Goal: Task Accomplishment & Management: Manage account settings

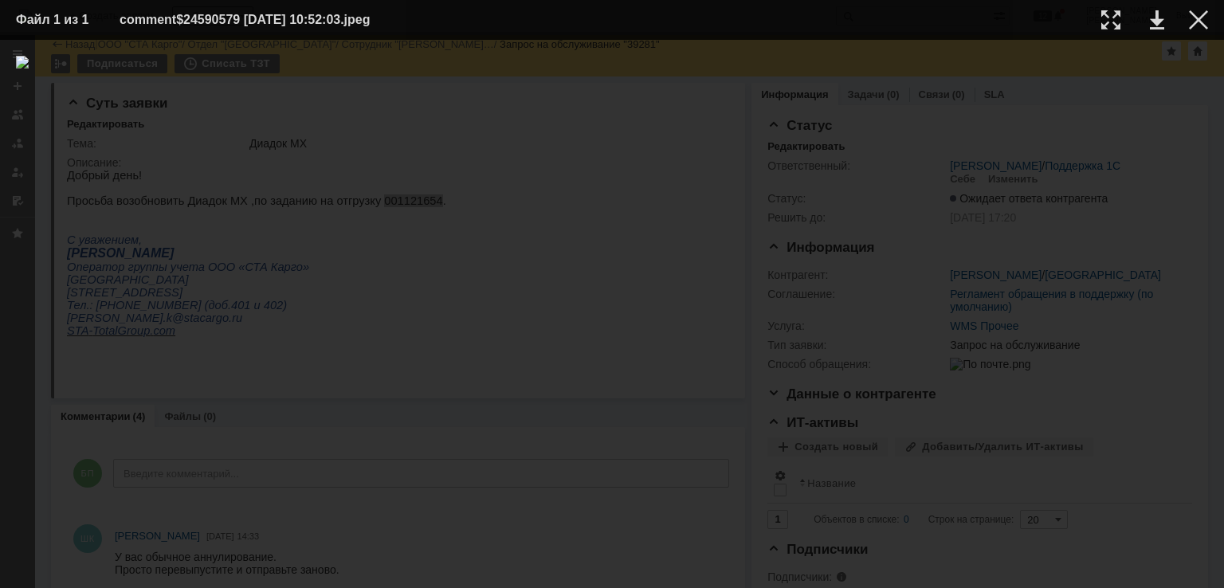
scroll to position [478, 0]
click at [1188, 15] on td at bounding box center [1186, 20] width 44 height 24
click at [1190, 20] on div at bounding box center [1198, 19] width 19 height 19
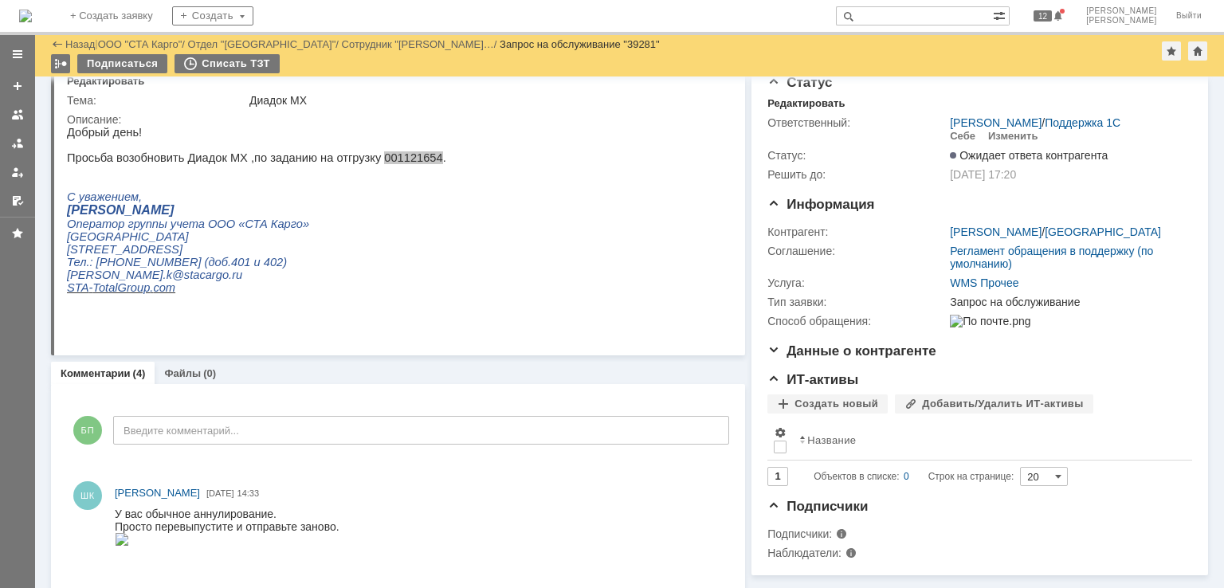
scroll to position [0, 0]
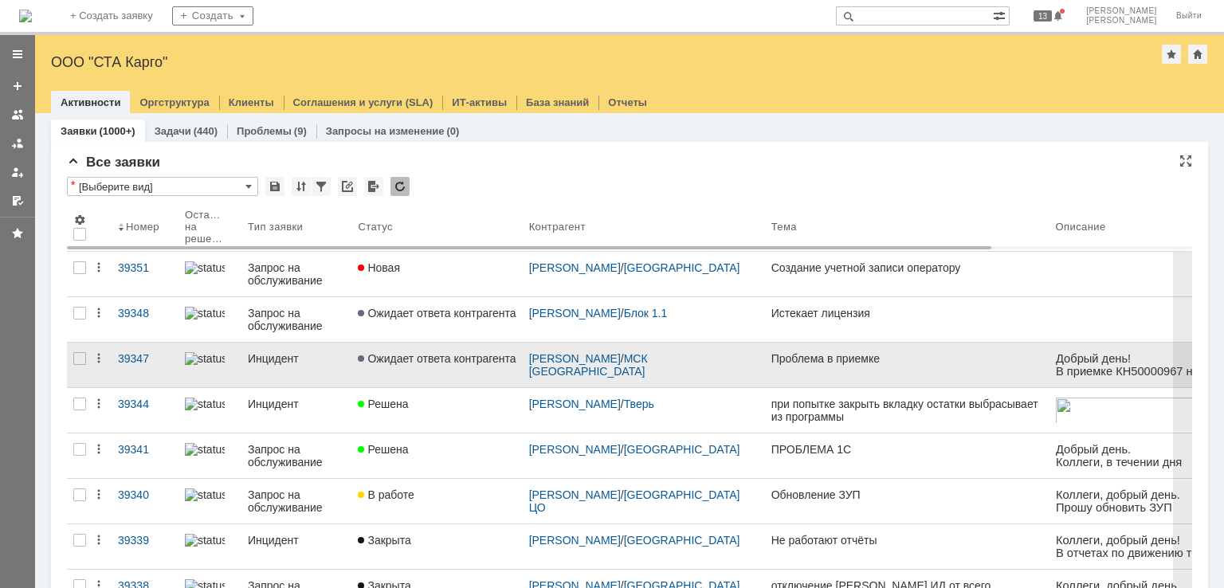
click at [414, 364] on link "Ожидает ответа контрагента" at bounding box center [436, 365] width 171 height 45
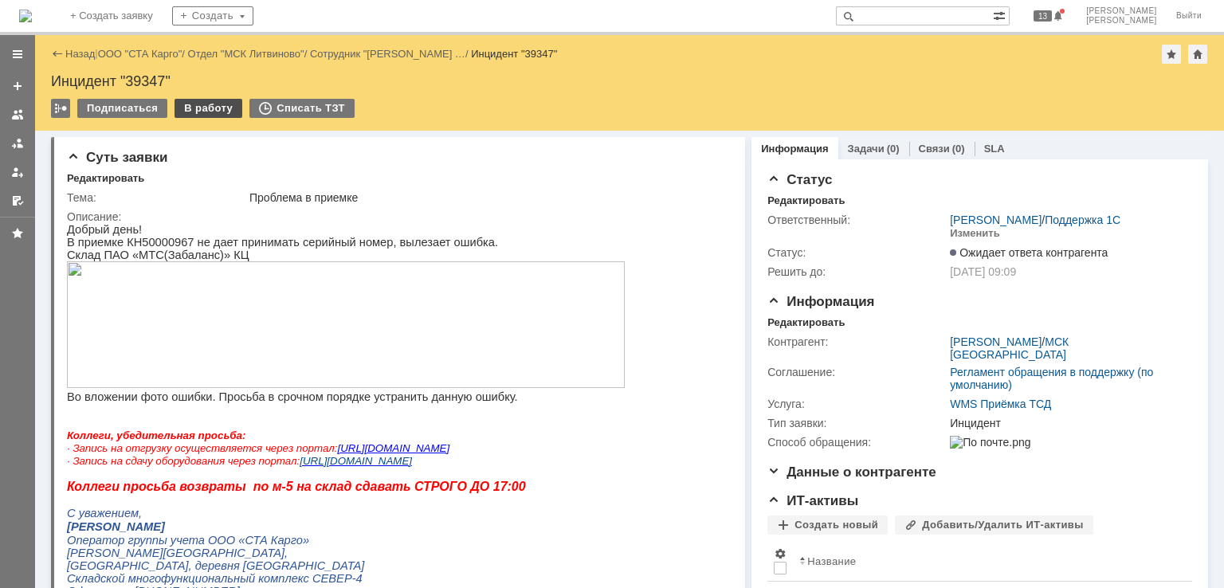
click at [215, 112] on div "В работу" at bounding box center [209, 108] width 68 height 19
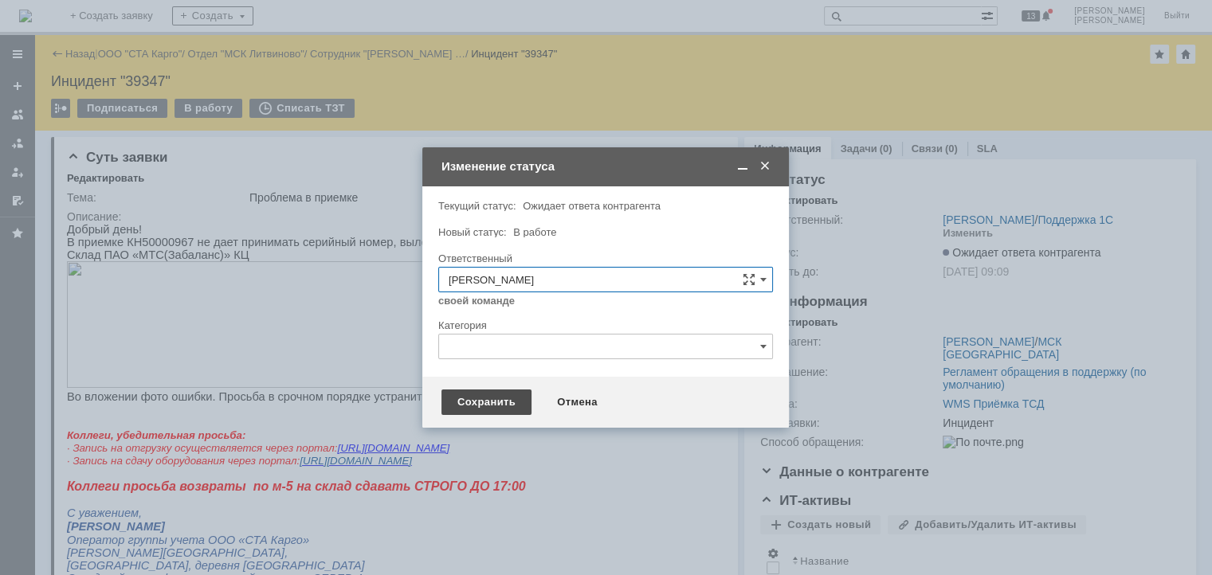
click at [481, 410] on div "Сохранить" at bounding box center [487, 403] width 90 height 26
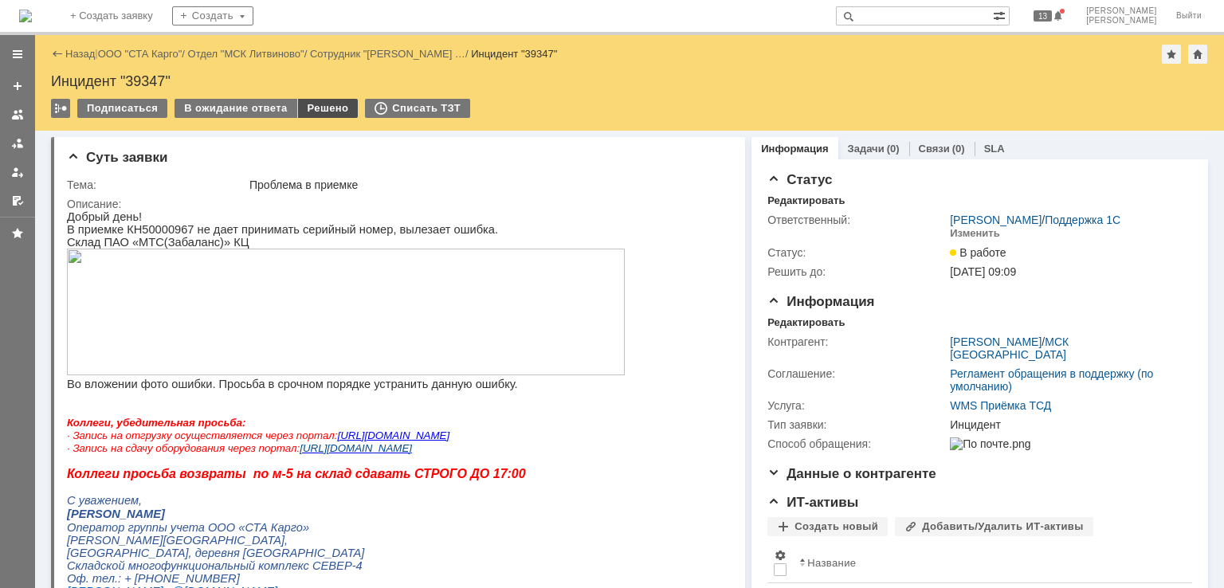
click at [303, 109] on div "Решено" at bounding box center [328, 108] width 61 height 19
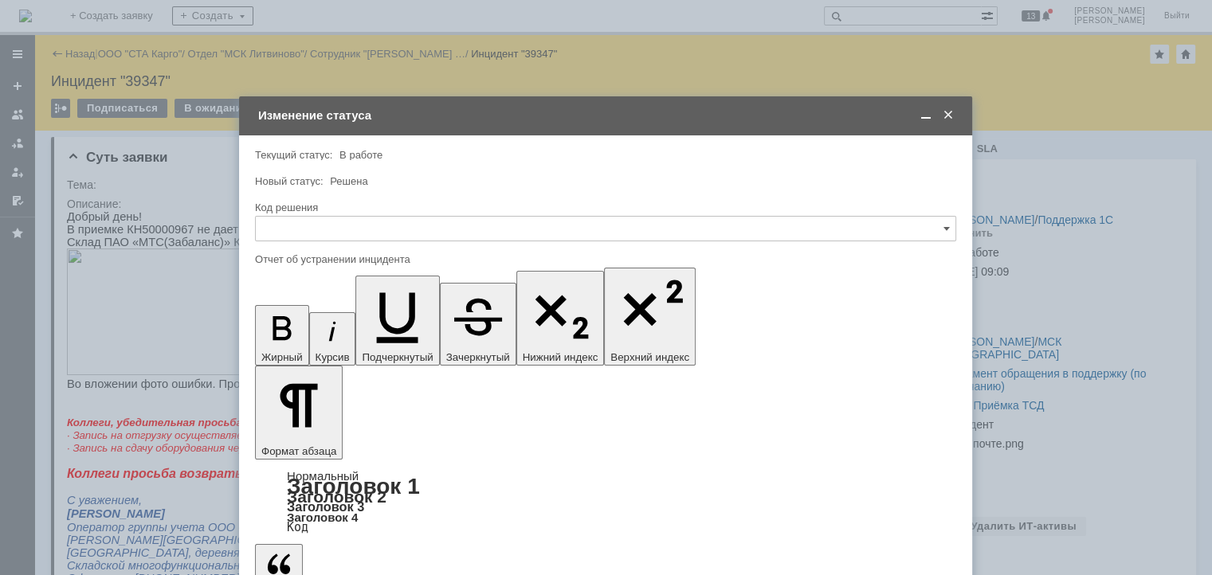
click at [363, 229] on input "text" at bounding box center [605, 229] width 701 height 26
click at [282, 434] on div "Решено" at bounding box center [606, 443] width 700 height 26
type input "Решено"
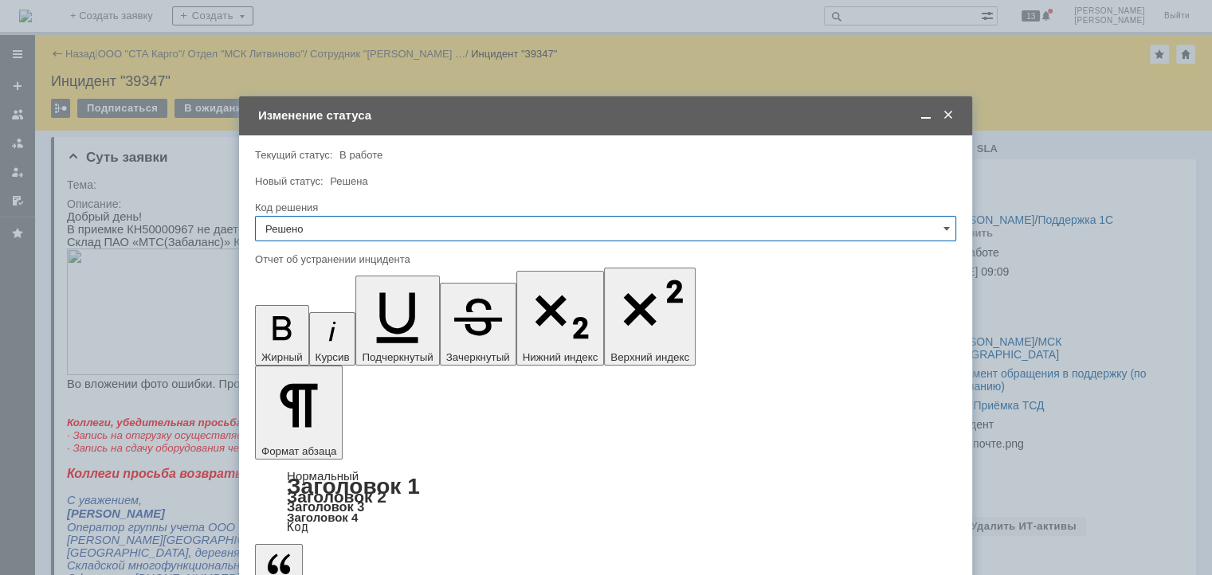
type input "Решено"
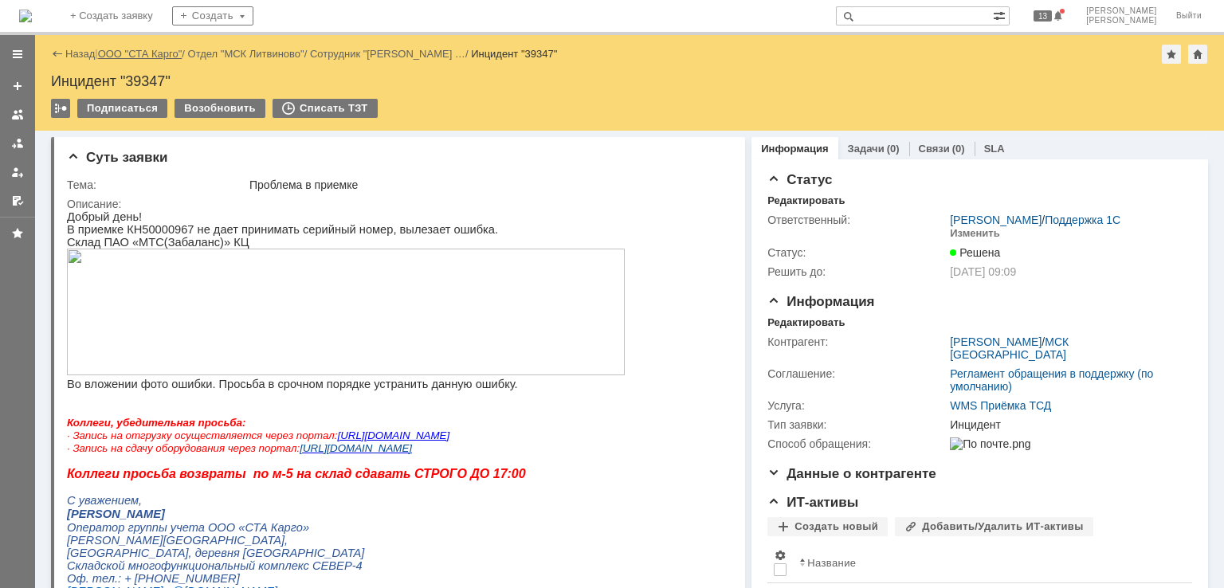
click at [155, 53] on link "ООО "СТА Карго"" at bounding box center [140, 54] width 84 height 12
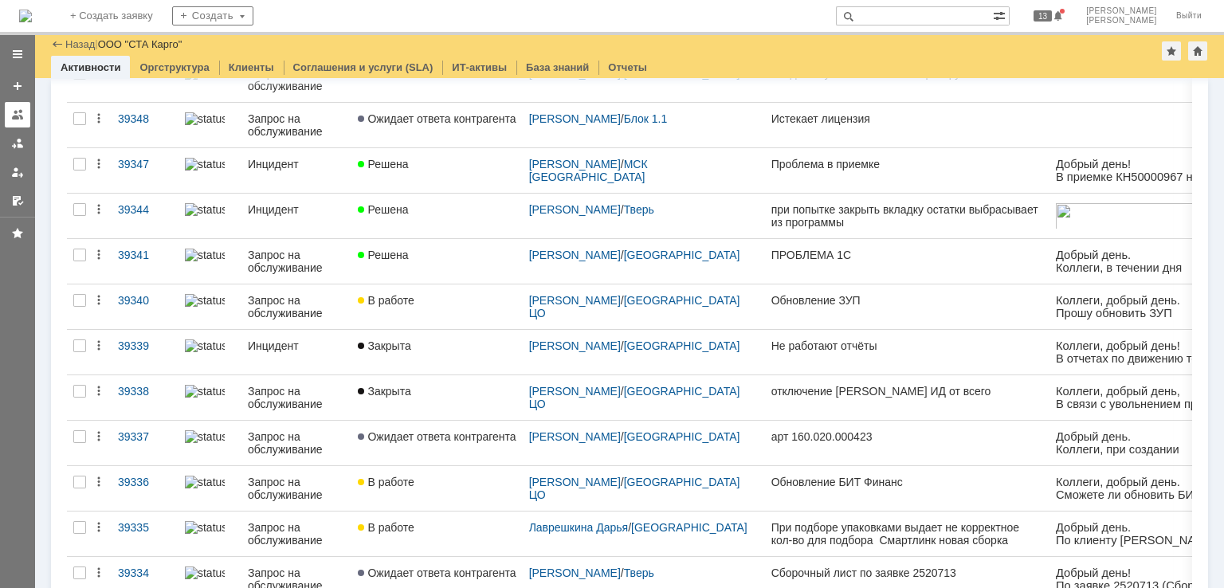
click at [18, 113] on div at bounding box center [17, 114] width 13 height 13
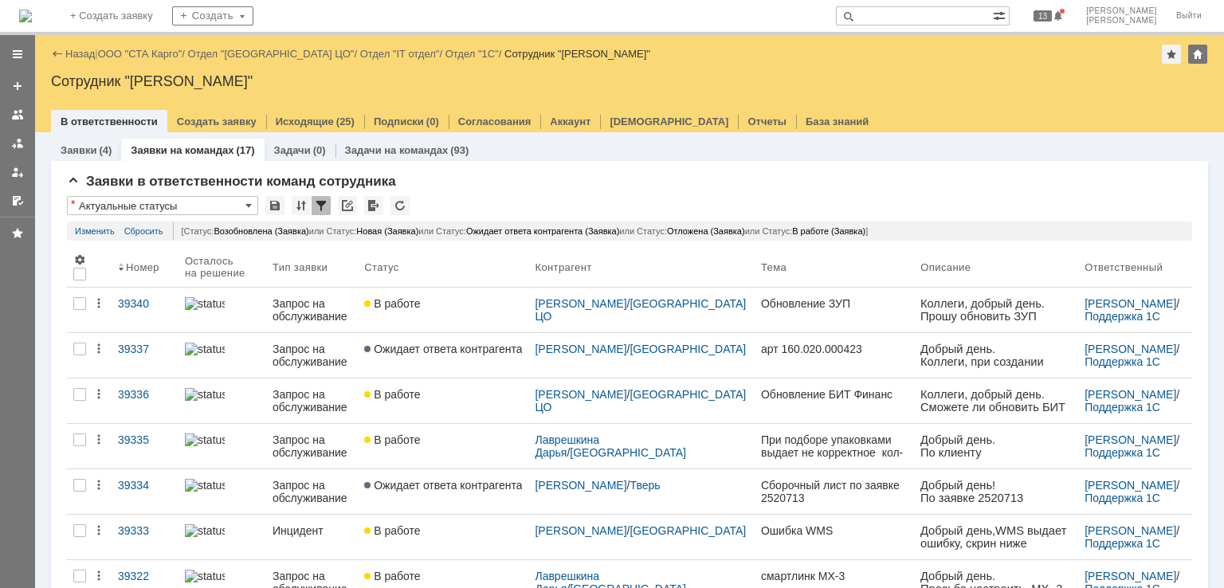
click at [960, 14] on input "text" at bounding box center [914, 15] width 157 height 19
paste input "39318"
type input "39318"
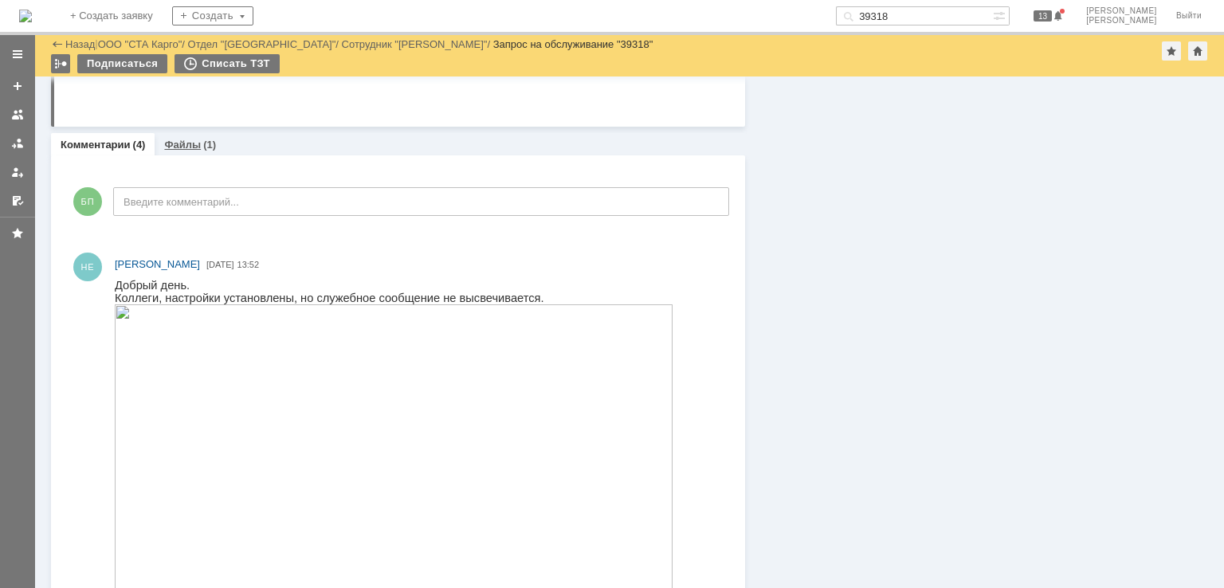
click at [194, 139] on link "Файлы" at bounding box center [182, 145] width 37 height 12
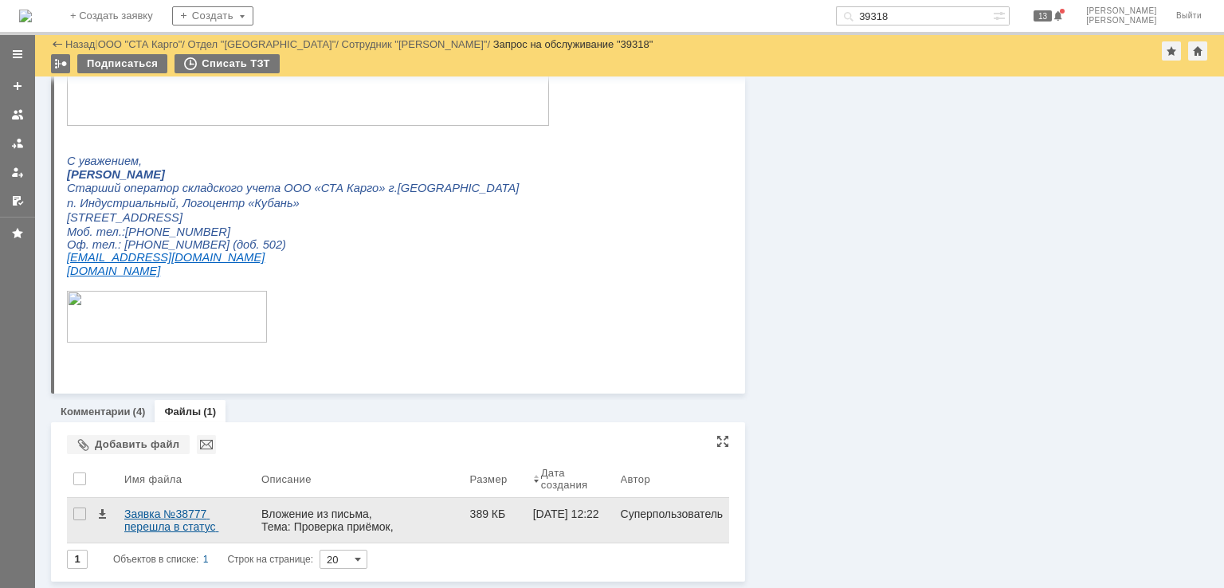
click at [183, 516] on div "Заявка №38777 перешла в статус «Закрыта».eml" at bounding box center [186, 521] width 124 height 26
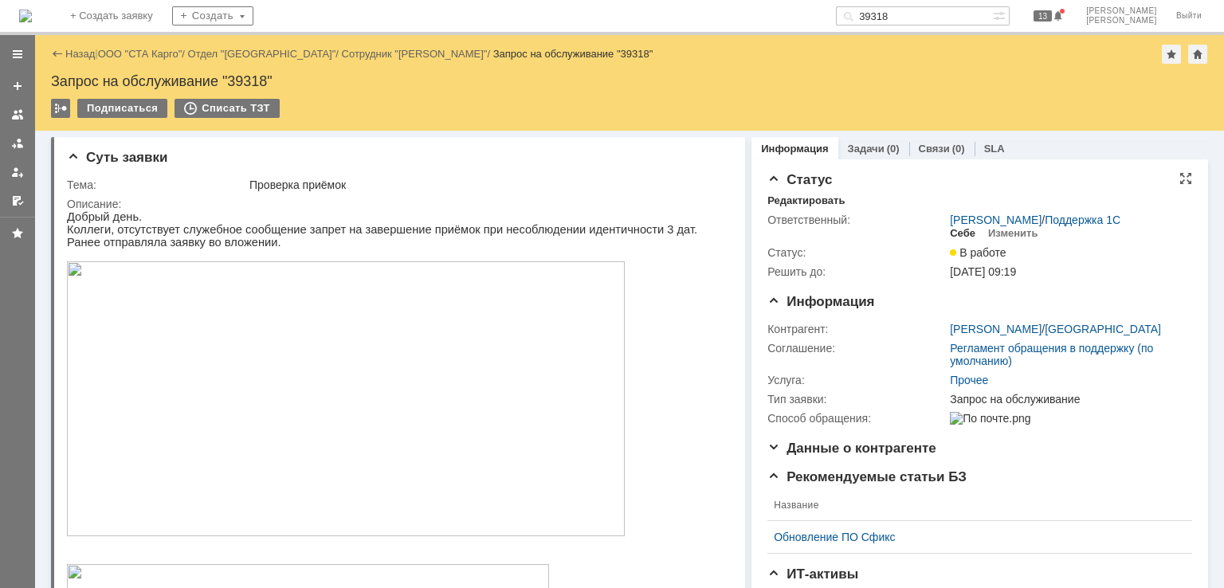
click at [952, 234] on div "Себе" at bounding box center [963, 233] width 26 height 13
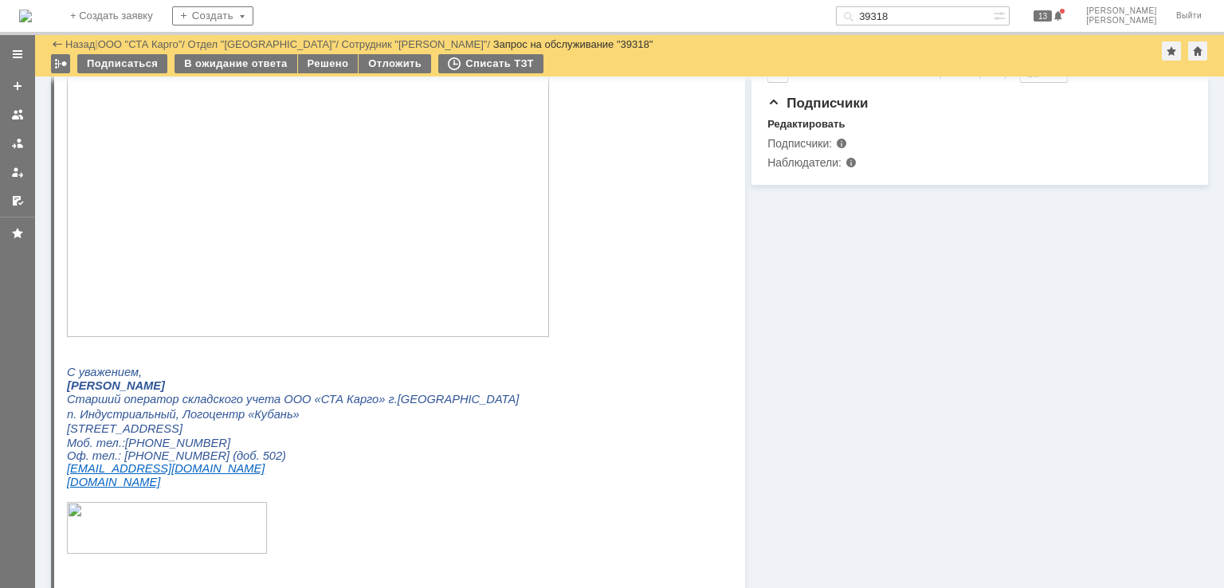
scroll to position [769, 0]
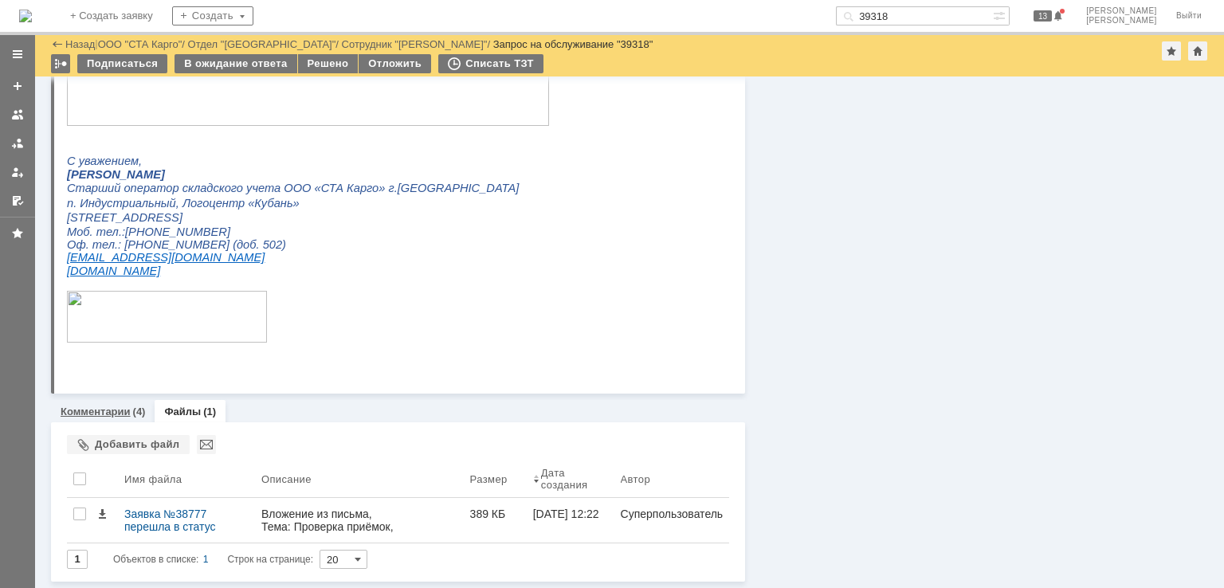
click at [96, 412] on link "Комментарии" at bounding box center [96, 412] width 70 height 12
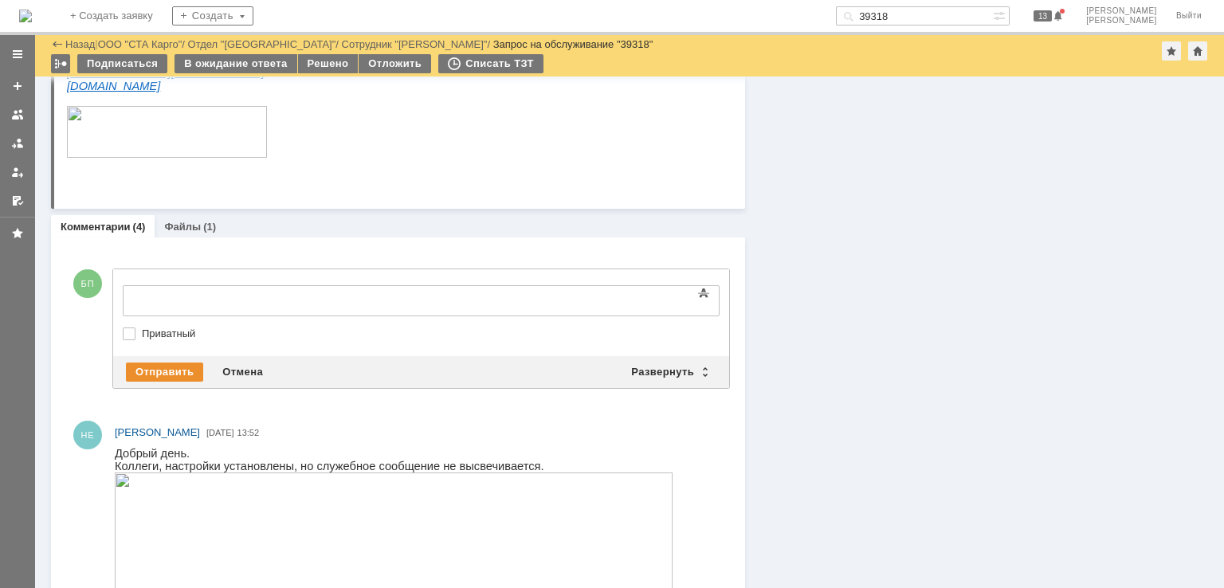
click at [1053, 234] on div "Информация Задачи (0) Связи (0) SLA Статус Редактировать Ответственный: Бабунов…" at bounding box center [976, 535] width 463 height 2826
click at [264, 295] on div at bounding box center [252, 299] width 226 height 13
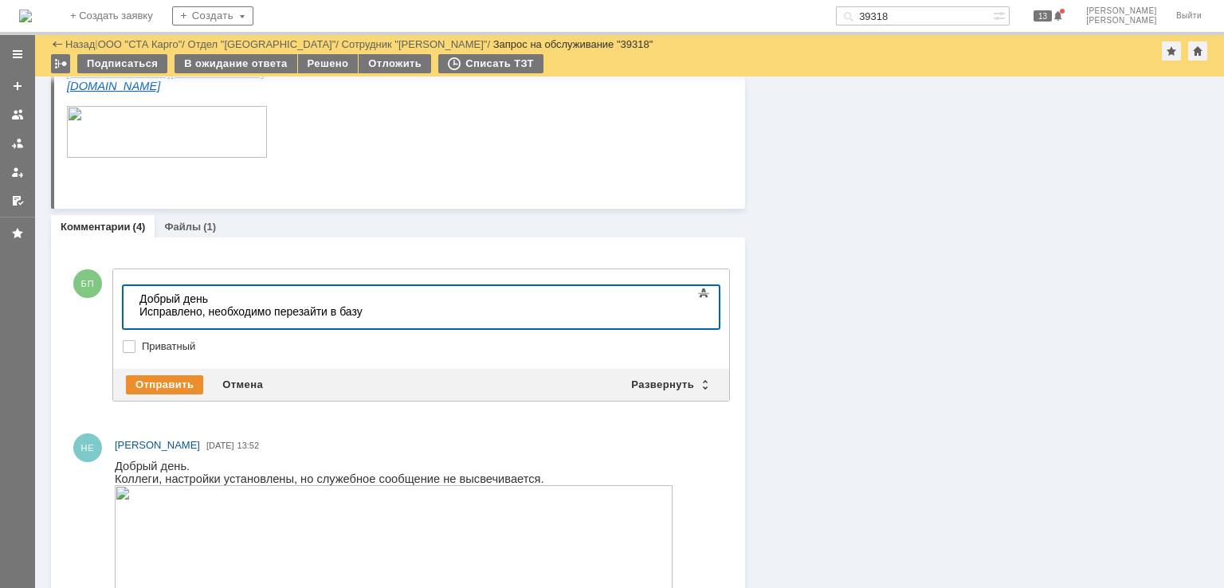
scroll to position [763, 5]
click at [182, 380] on div "Отправить" at bounding box center [164, 384] width 77 height 19
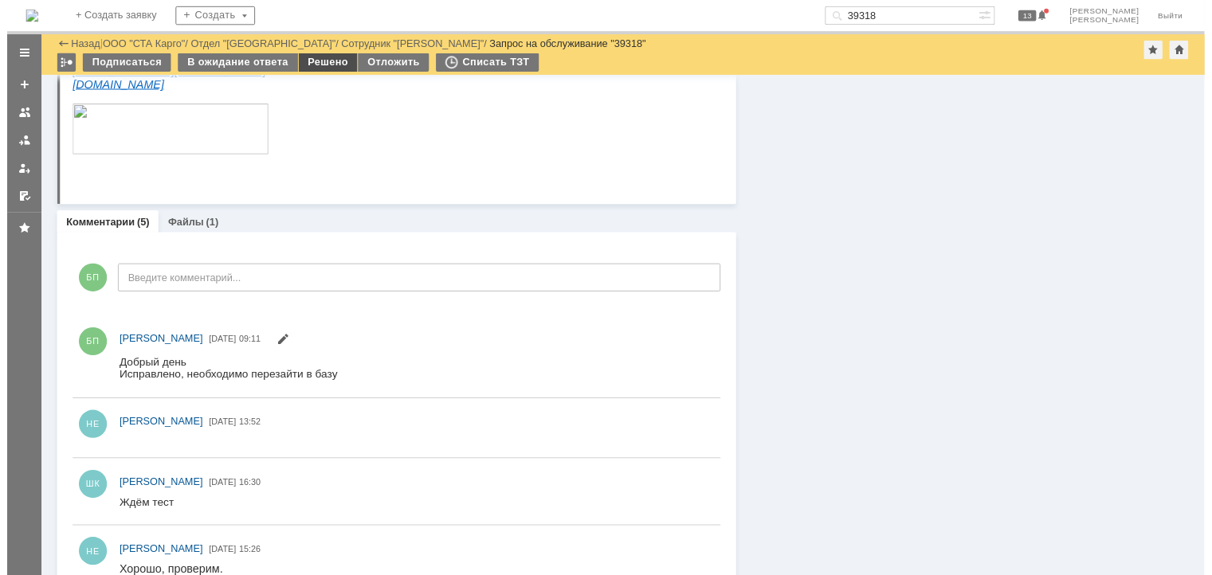
scroll to position [0, 0]
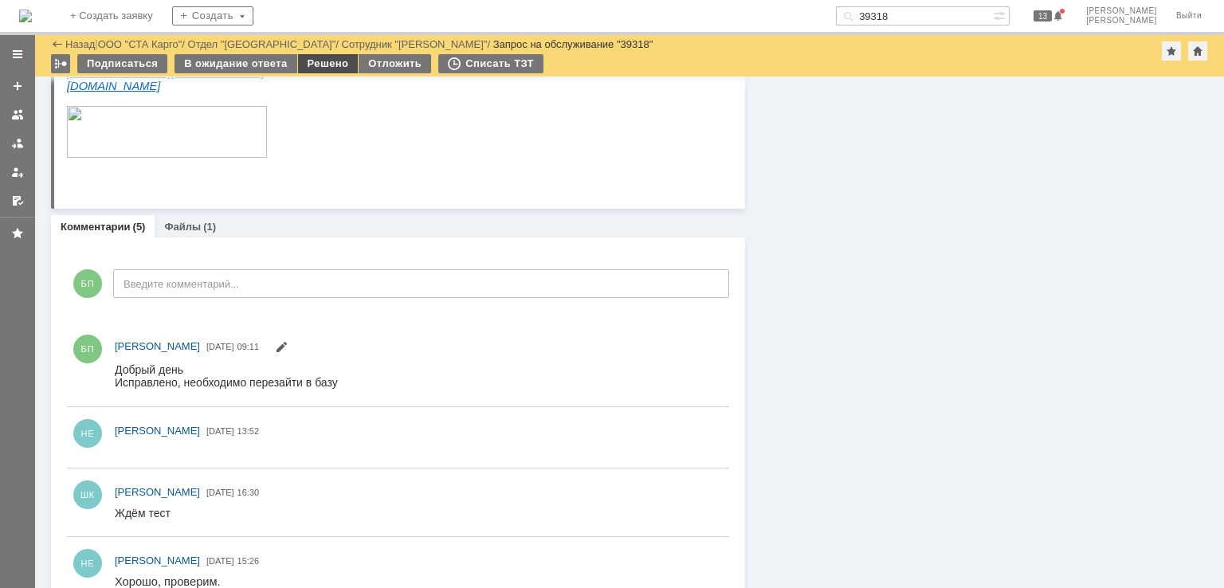
click at [316, 60] on div "Решено" at bounding box center [328, 63] width 61 height 19
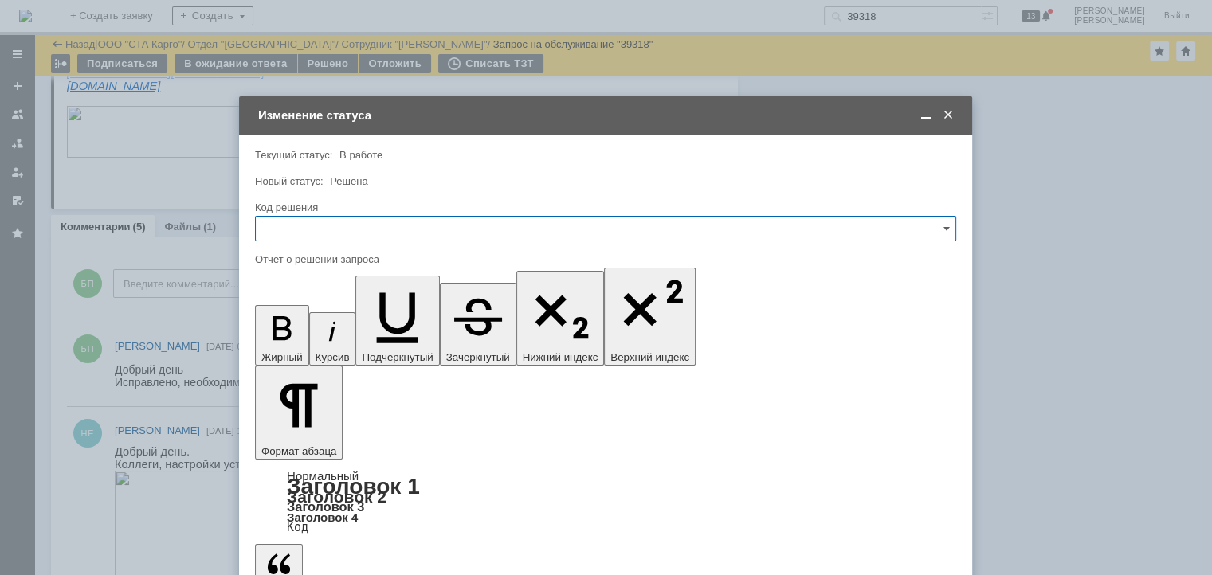
click at [344, 229] on input "text" at bounding box center [605, 229] width 701 height 26
drag, startPoint x: 318, startPoint y: 441, endPoint x: 332, endPoint y: 422, distance: 22.8
click at [324, 432] on div "Решено" at bounding box center [606, 443] width 700 height 26
type input "Решено"
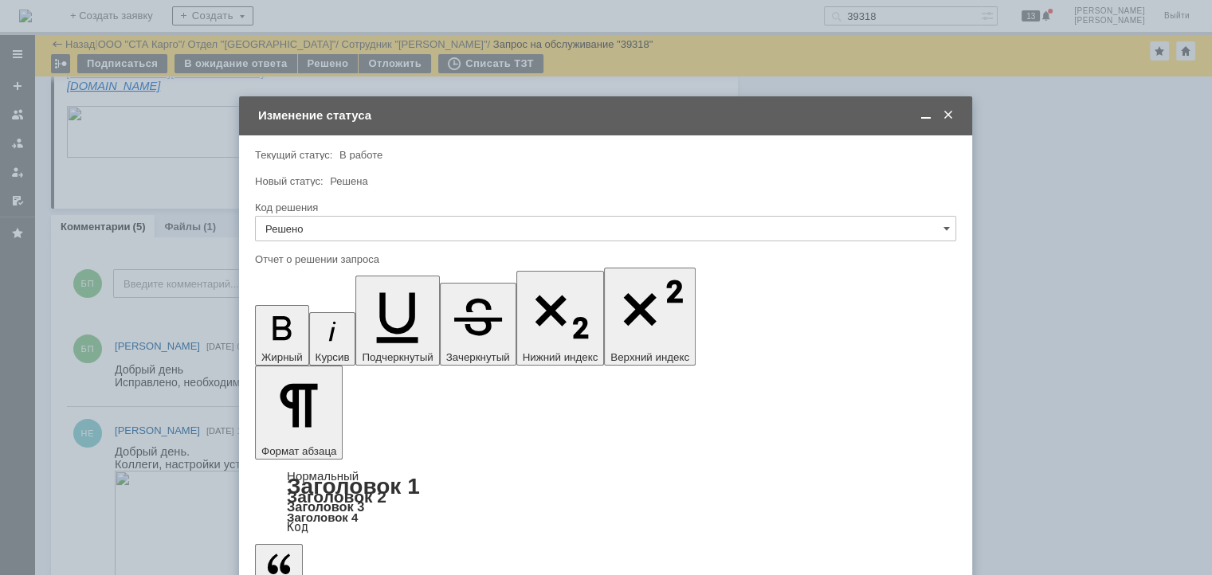
type input "Решено"
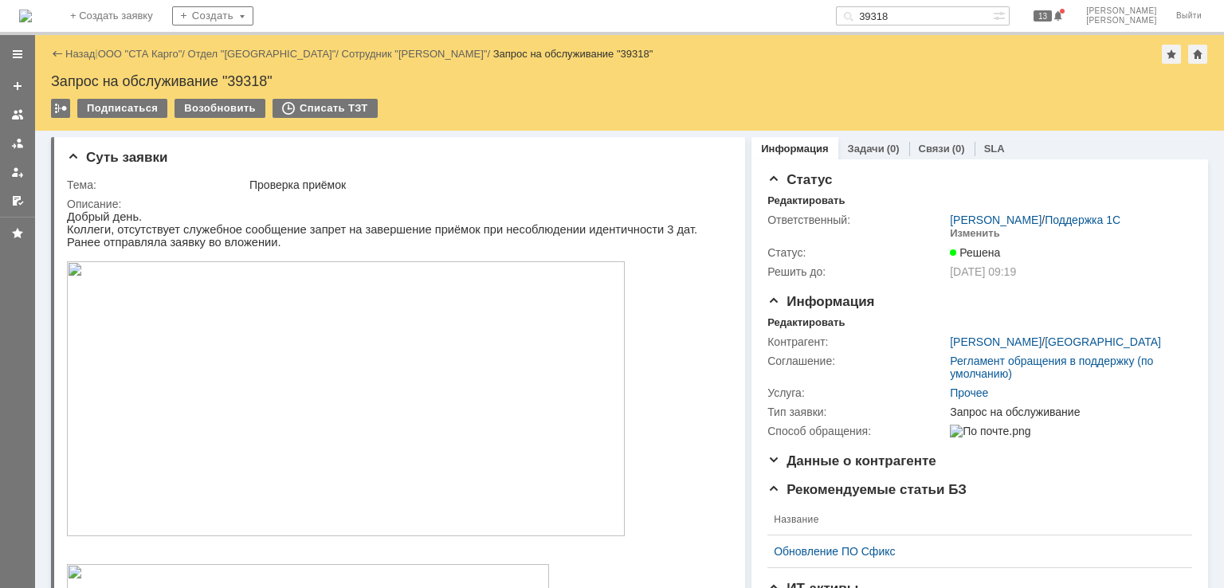
drag, startPoint x: 979, startPoint y: 14, endPoint x: 701, endPoint y: -13, distance: 279.4
click at [701, 0] on html "Идет загрузка, пожалуйста, подождите. На домашнюю + Создать заявку Создать 3931…" at bounding box center [612, 294] width 1224 height 588
paste input "4"
type input "39314"
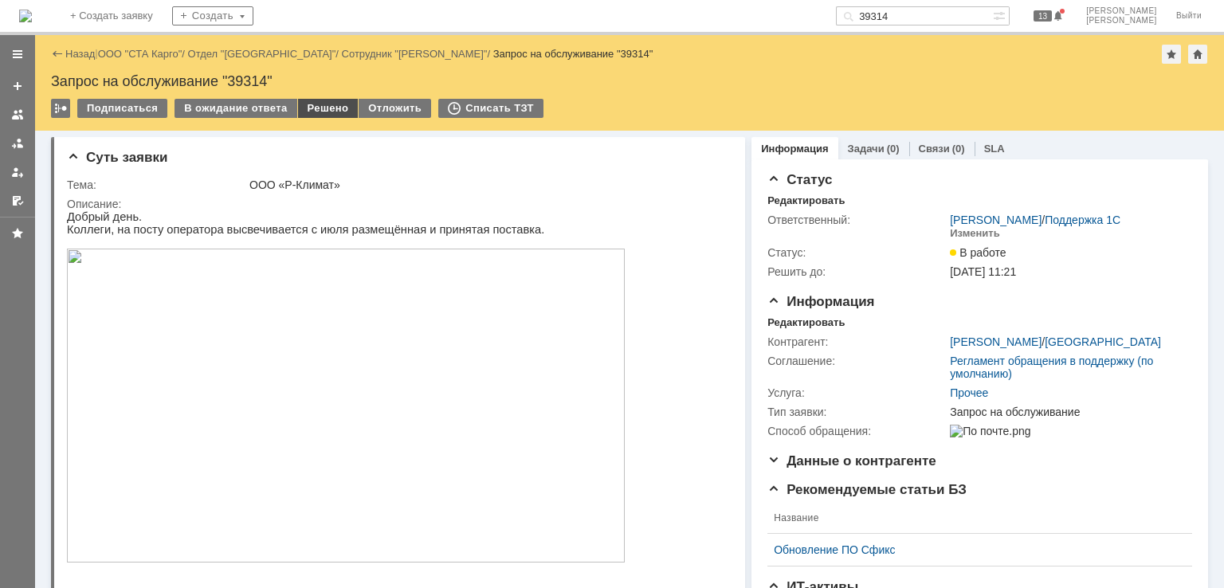
click at [332, 104] on div "Решено" at bounding box center [328, 108] width 61 height 19
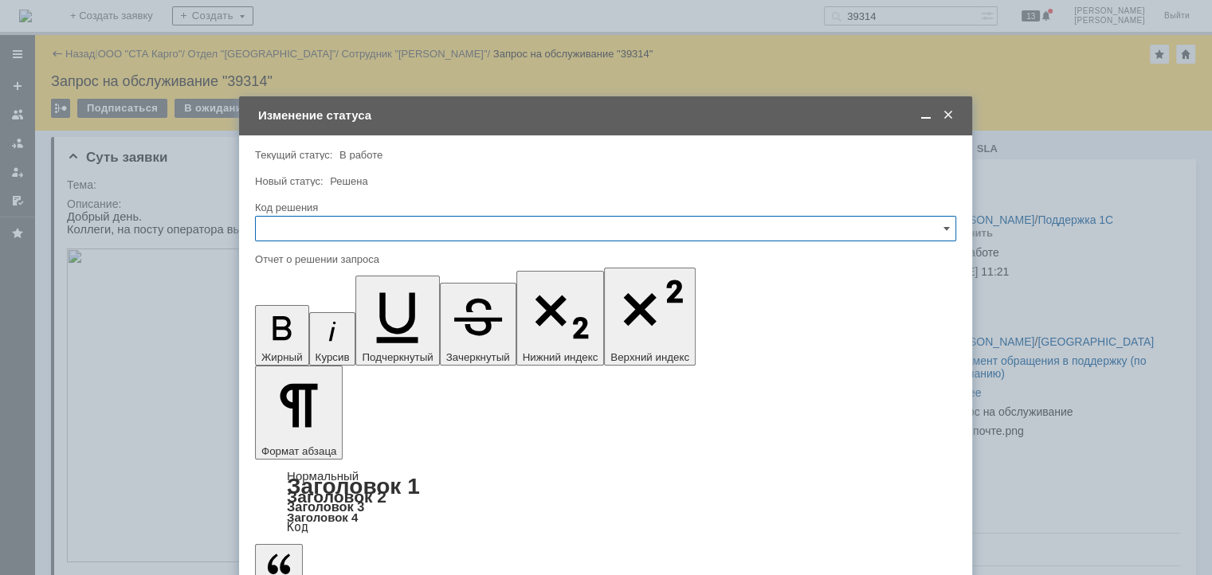
click at [950, 117] on span at bounding box center [949, 115] width 16 height 14
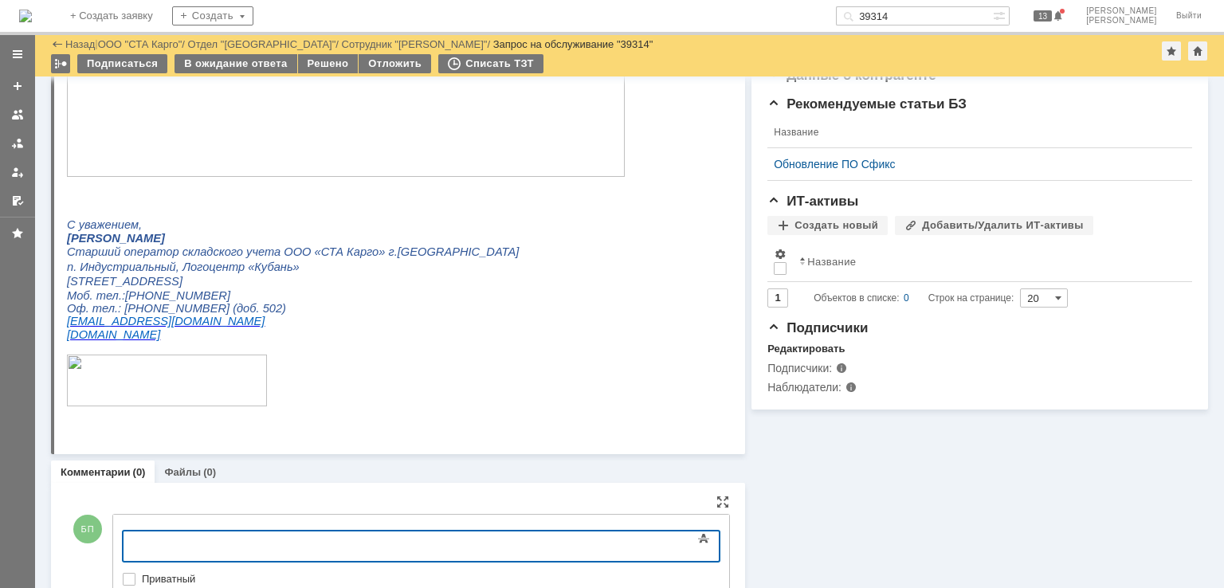
click at [176, 546] on div at bounding box center [252, 544] width 226 height 13
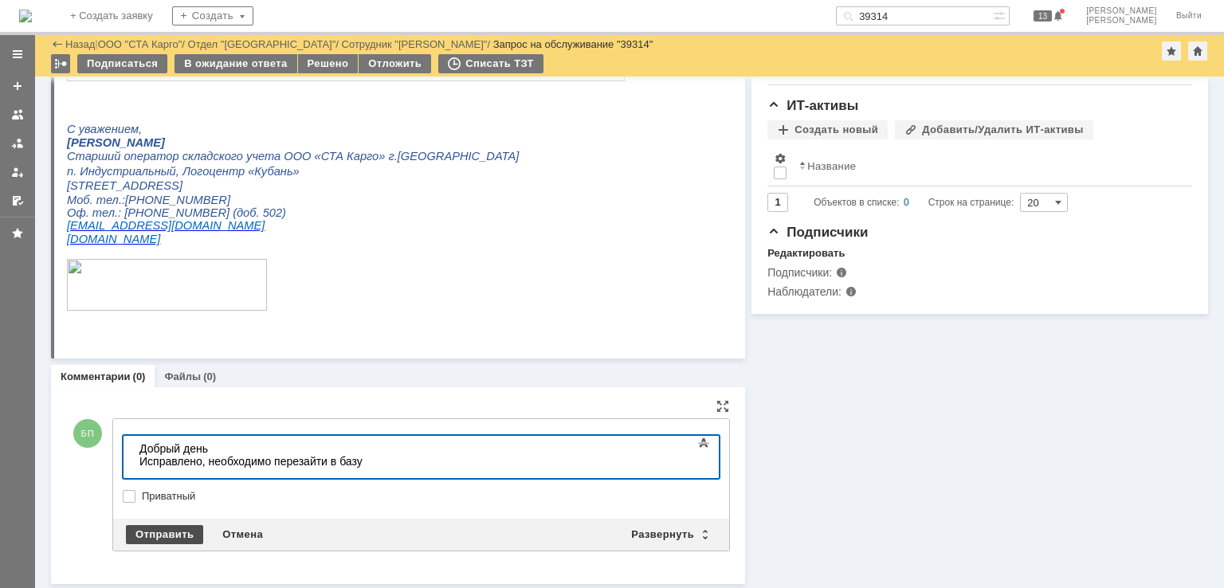
click at [166, 532] on div "Отправить" at bounding box center [164, 534] width 77 height 19
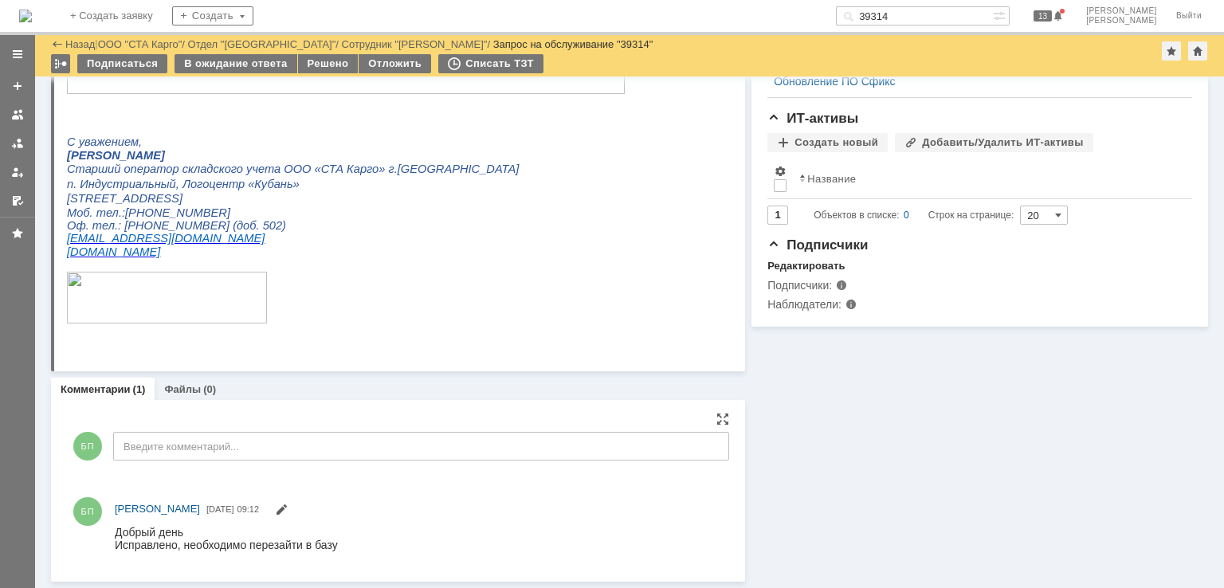
click at [319, 67] on div "Решено" at bounding box center [328, 63] width 61 height 19
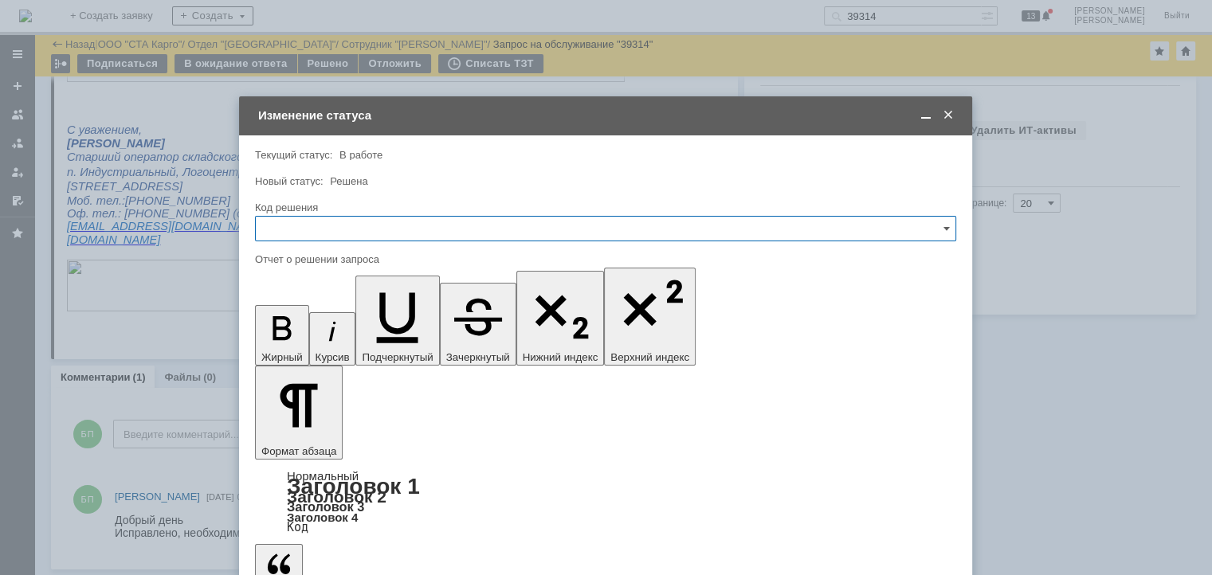
click at [337, 225] on input "text" at bounding box center [605, 229] width 701 height 26
click at [312, 445] on span "Решено" at bounding box center [605, 442] width 681 height 13
type input "Решено"
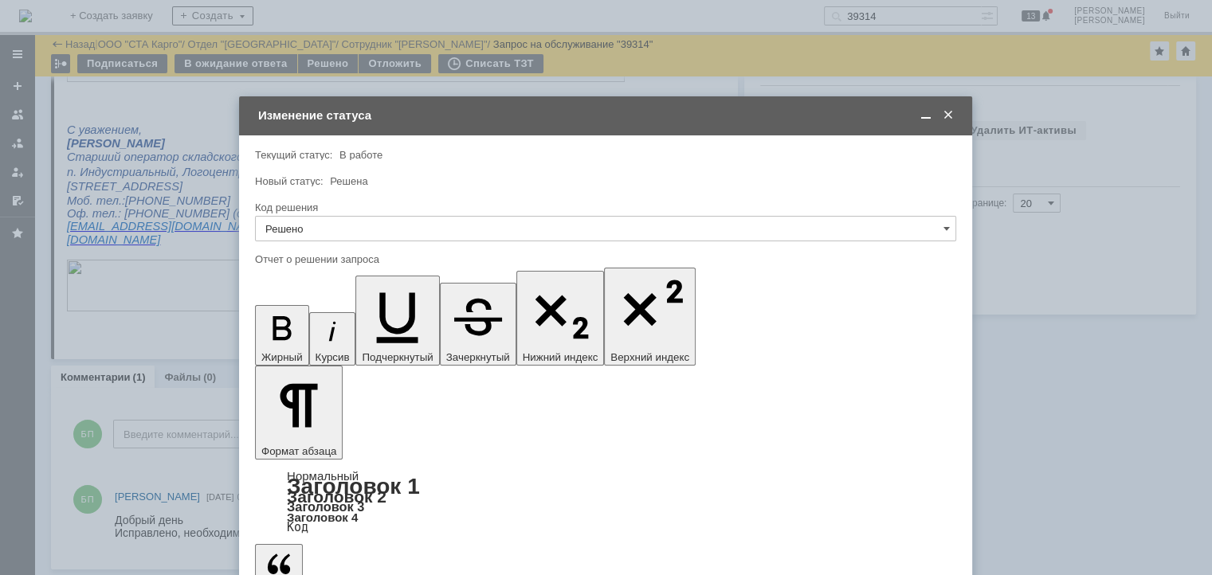
drag, startPoint x: 312, startPoint y: 449, endPoint x: 510, endPoint y: 579, distance: 237.2
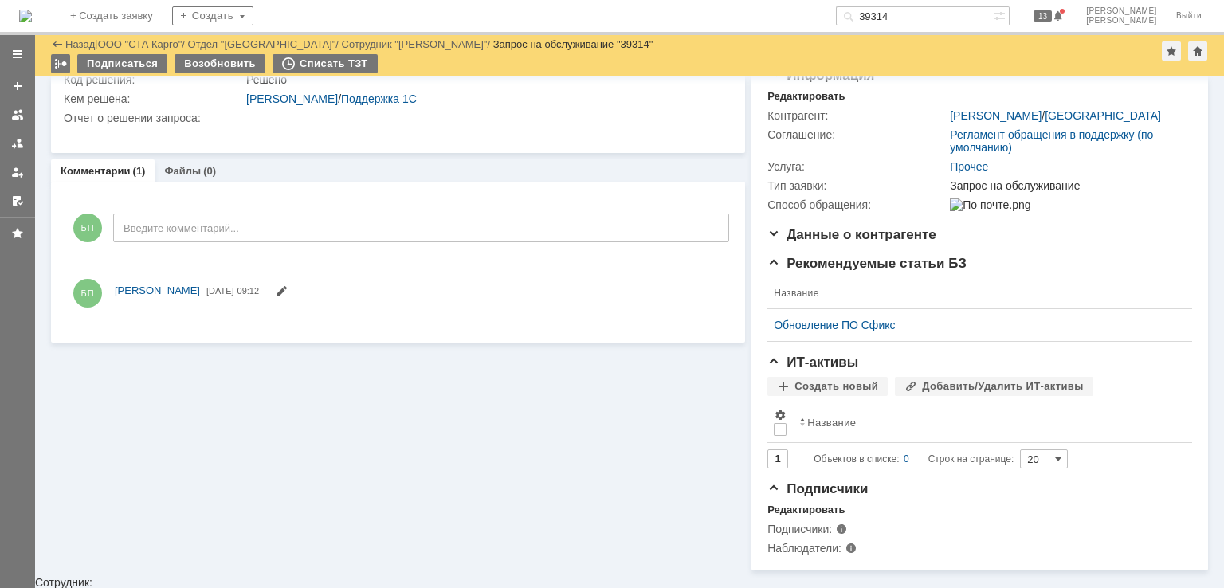
scroll to position [172, 0]
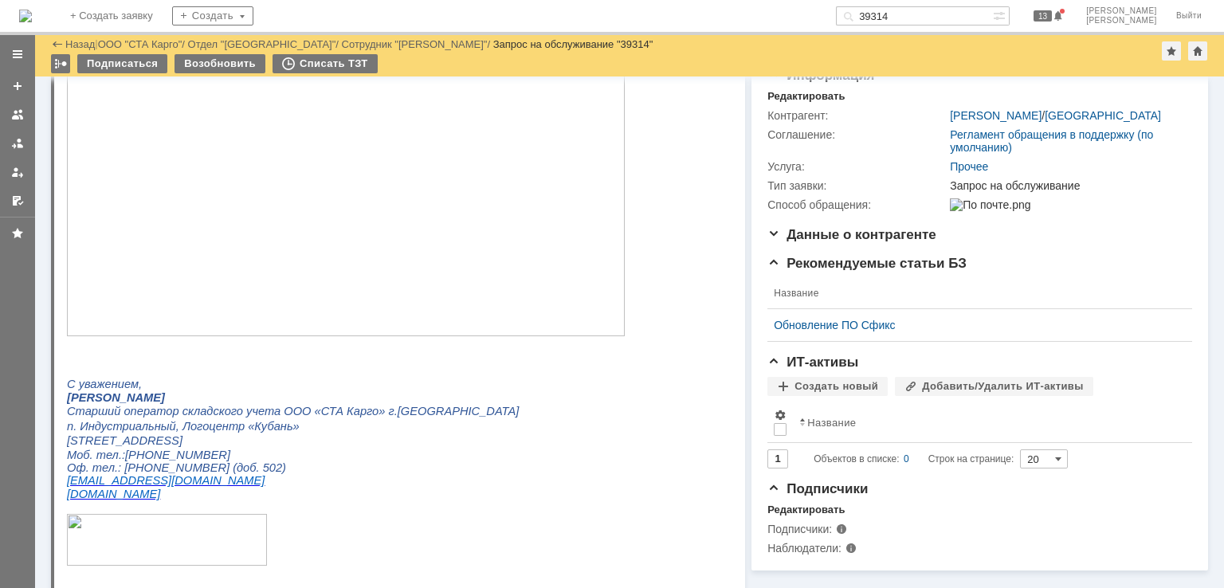
drag, startPoint x: 963, startPoint y: 26, endPoint x: 873, endPoint y: 2, distance: 93.4
click at [834, 0] on div "На домашнюю + Создать заявку Создать 39314 13 Бабунов Павел Выйти" at bounding box center [612, 17] width 1224 height 35
drag, startPoint x: 952, startPoint y: 14, endPoint x: 802, endPoint y: -2, distance: 150.7
click at [802, 0] on html "Идет загрузка, пожалуйста, подождите. На домашнюю + Создать заявку Создать 3931…" at bounding box center [612, 294] width 1224 height 588
paste input "0"
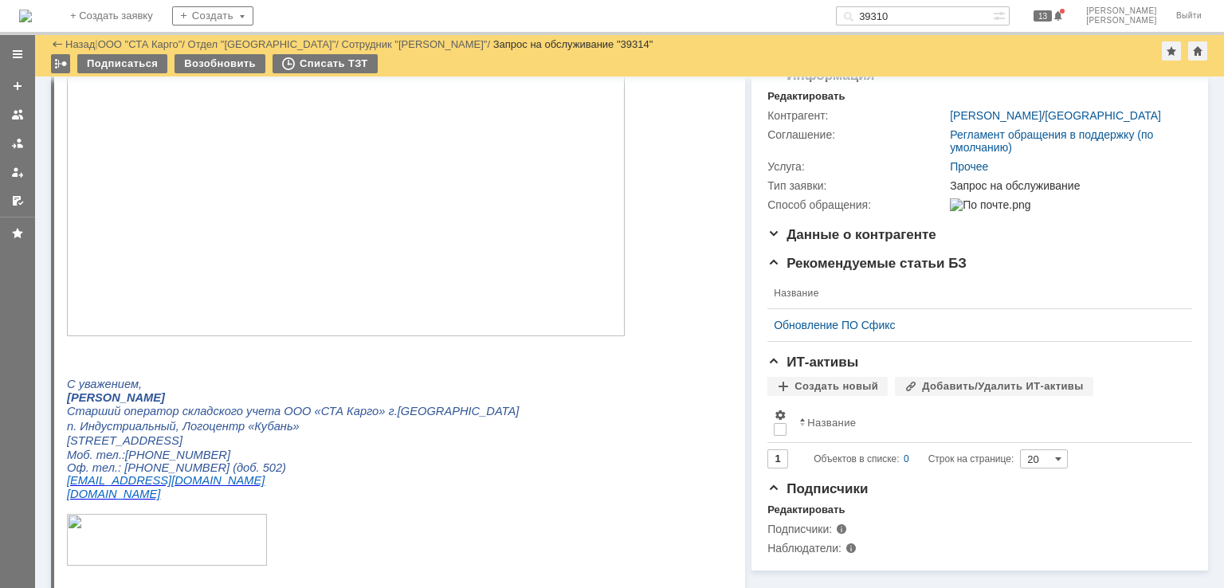
type input "39310"
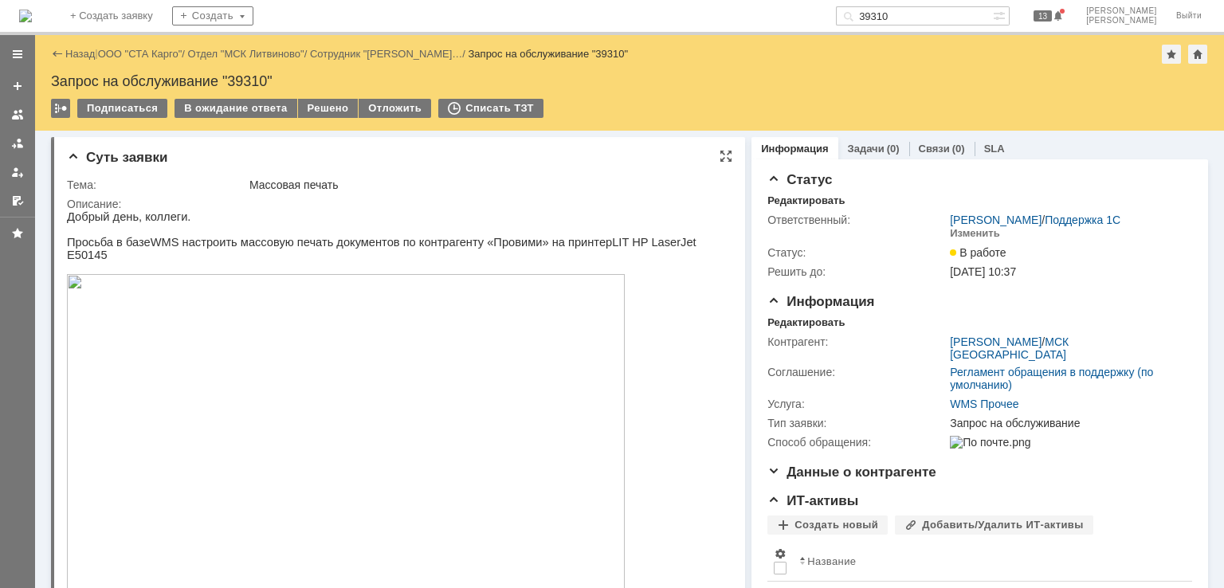
scroll to position [319, 0]
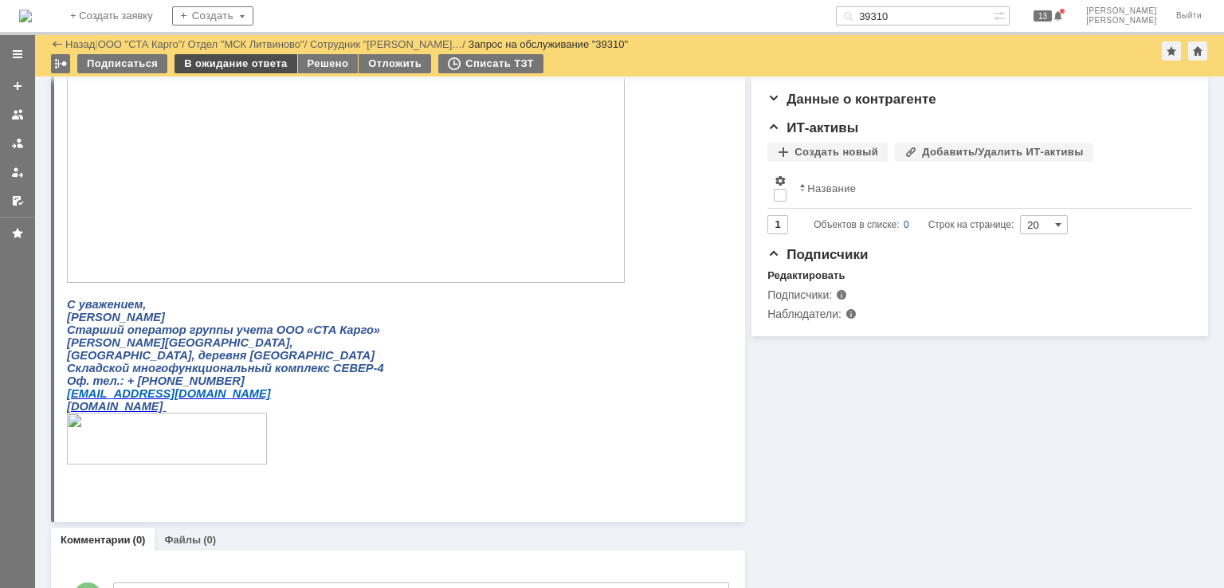
click at [218, 68] on div "В ожидание ответа" at bounding box center [236, 63] width 122 height 19
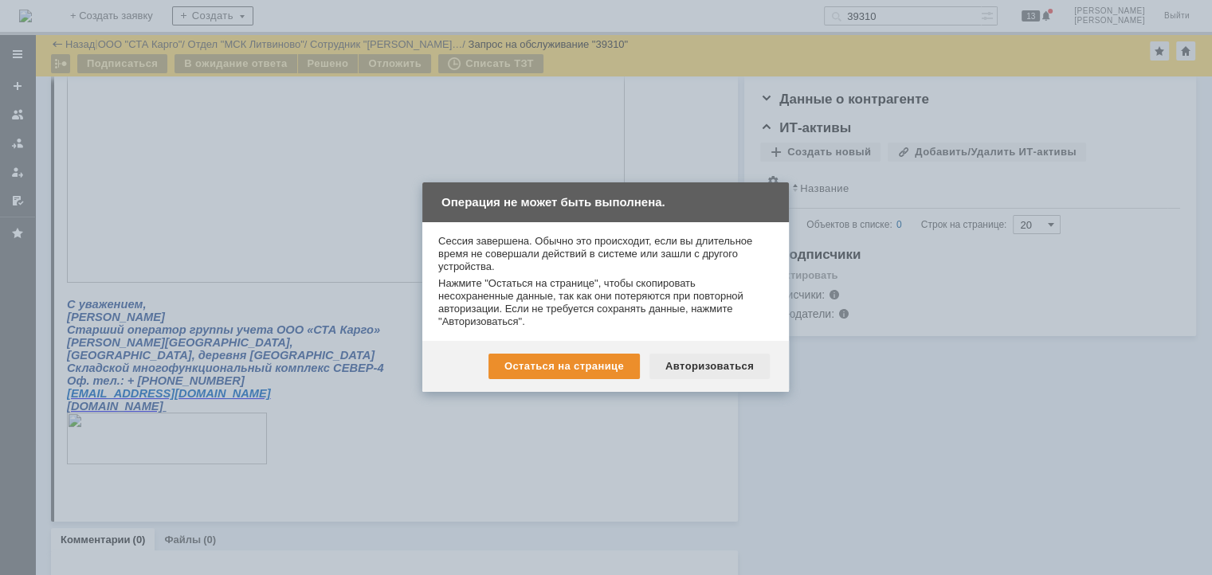
click at [680, 355] on div "Авторизоваться" at bounding box center [710, 367] width 120 height 26
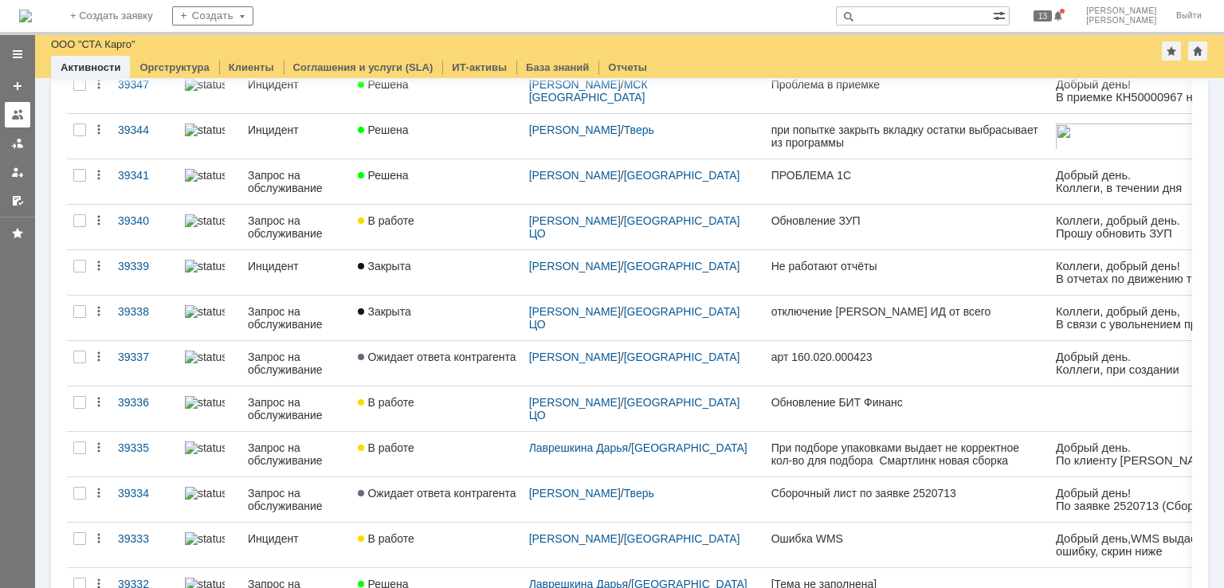
click at [16, 122] on link at bounding box center [18, 115] width 26 height 26
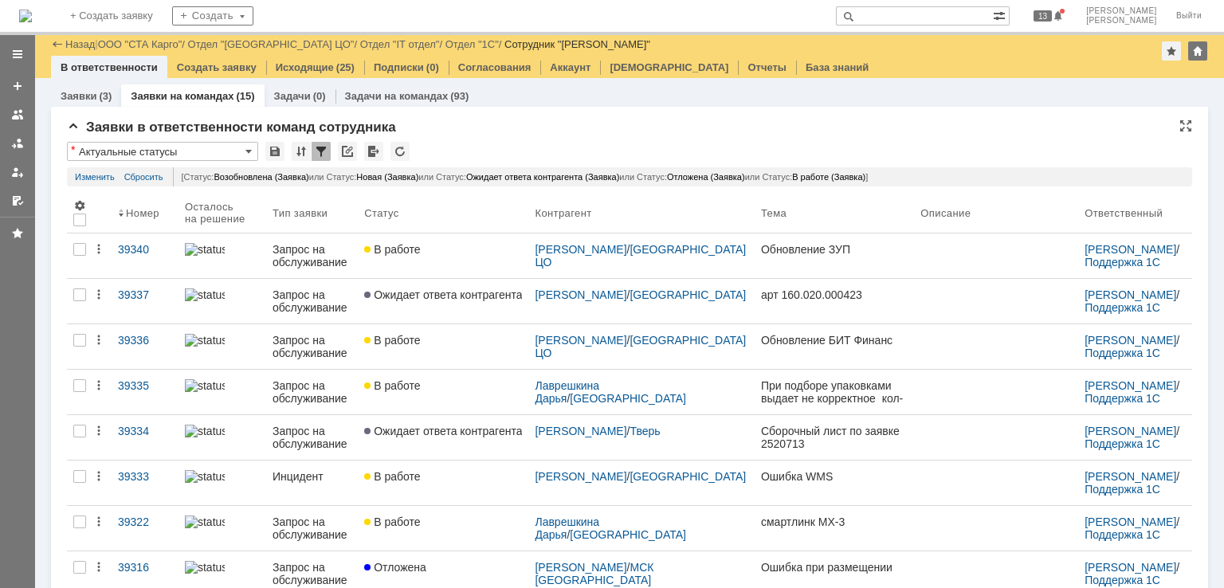
scroll to position [238, 0]
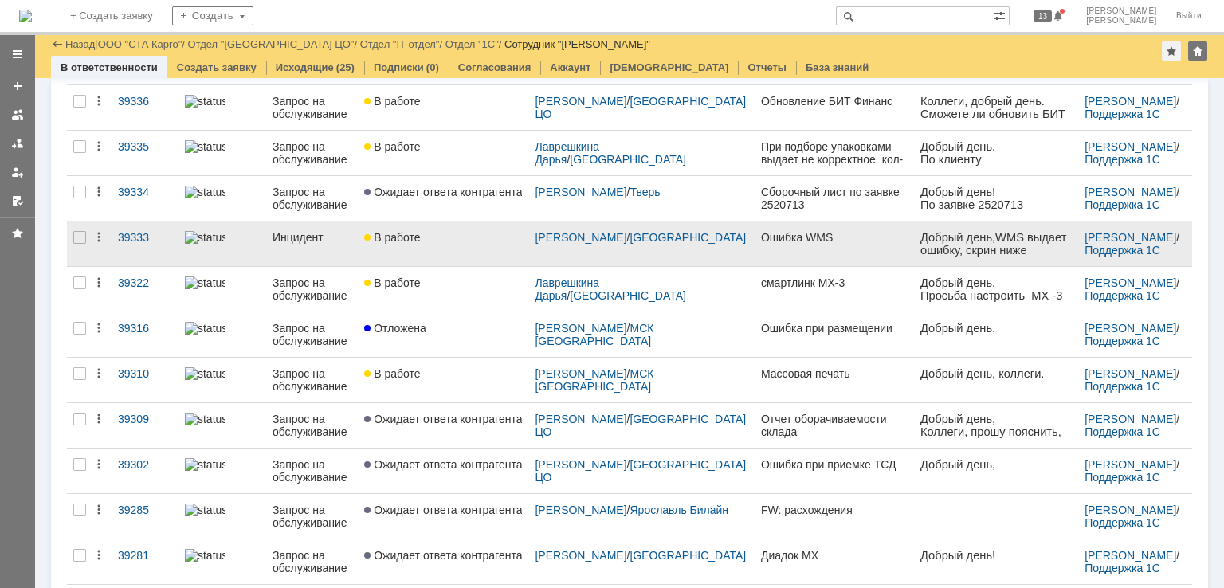
click at [475, 246] on link "В работе" at bounding box center [443, 244] width 171 height 45
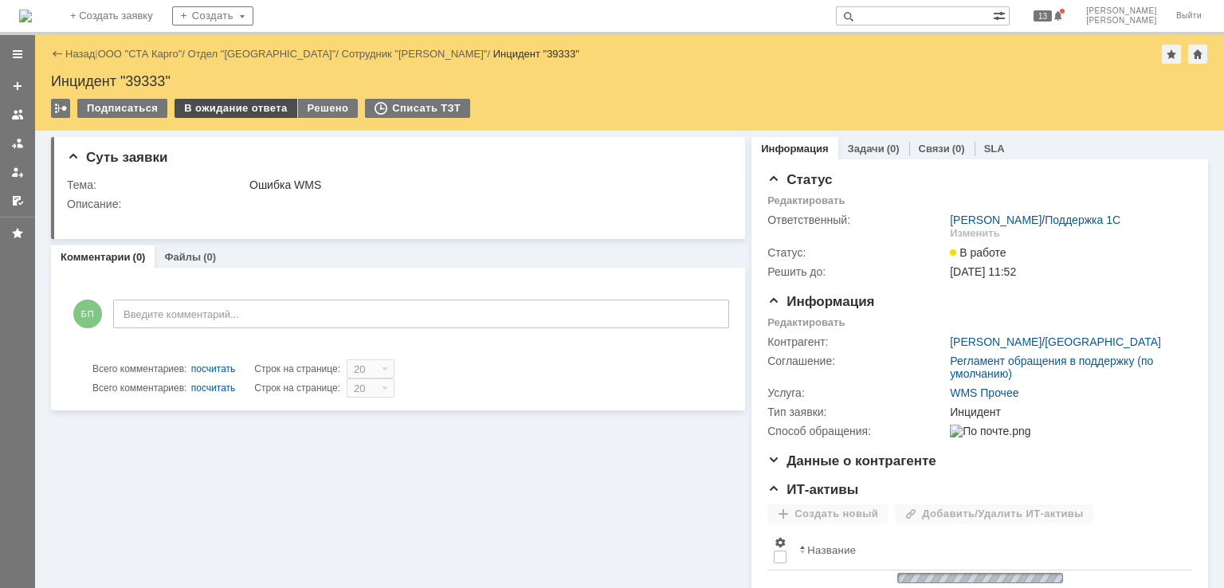
click at [242, 106] on div "В ожидание ответа" at bounding box center [236, 108] width 122 height 19
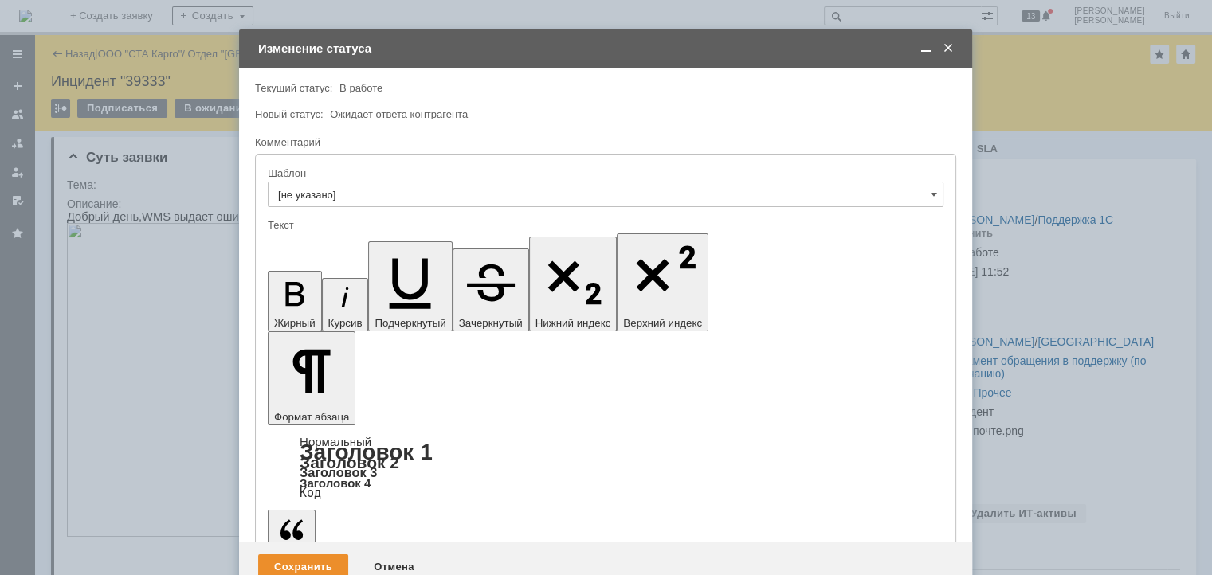
drag, startPoint x: 547, startPoint y: 4418, endPoint x: 437, endPoint y: 4423, distance: 110.1
click at [336, 555] on div "Сохранить" at bounding box center [303, 568] width 90 height 26
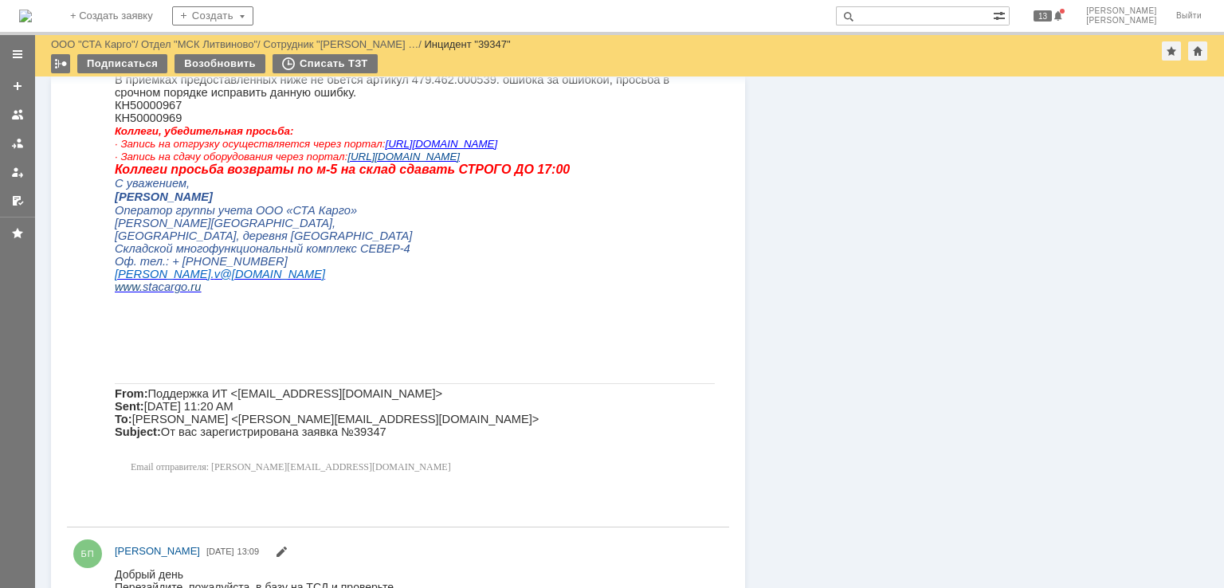
scroll to position [797, 0]
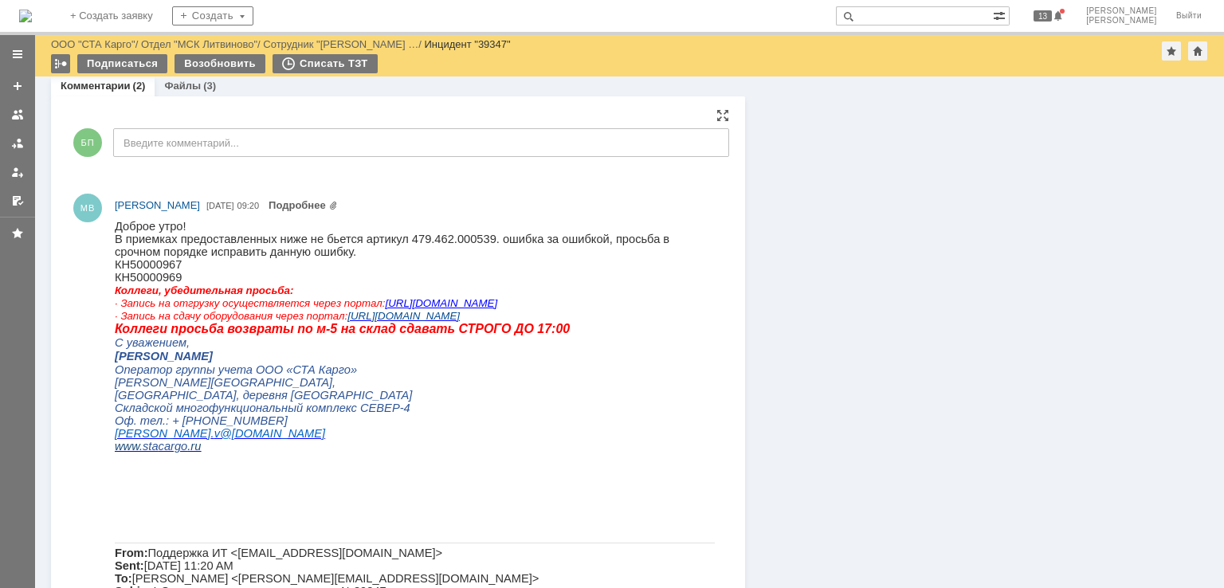
click at [151, 268] on p "КН50000967" at bounding box center [415, 264] width 600 height 13
click at [260, 258] on p "В приемках предоставленных ниже не бьется артикул 479.462.000539. ошибка за оши…" at bounding box center [415, 246] width 600 height 26
click at [157, 264] on p "КН50000967" at bounding box center [415, 264] width 600 height 13
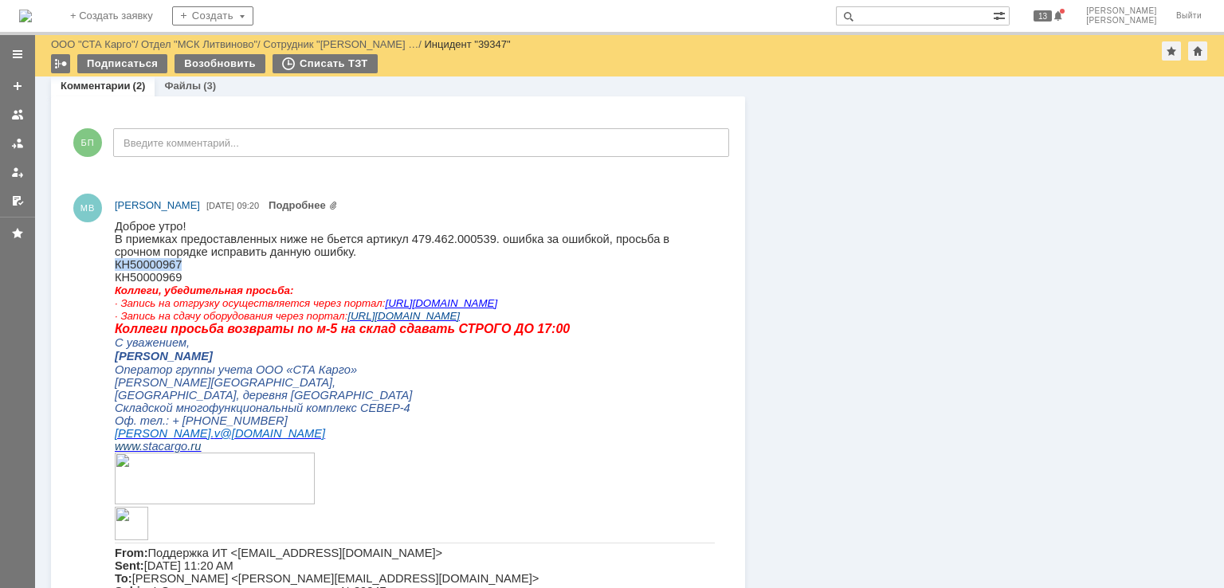
copy p "КН50000967"
click at [167, 88] on link "Файлы" at bounding box center [182, 86] width 37 height 12
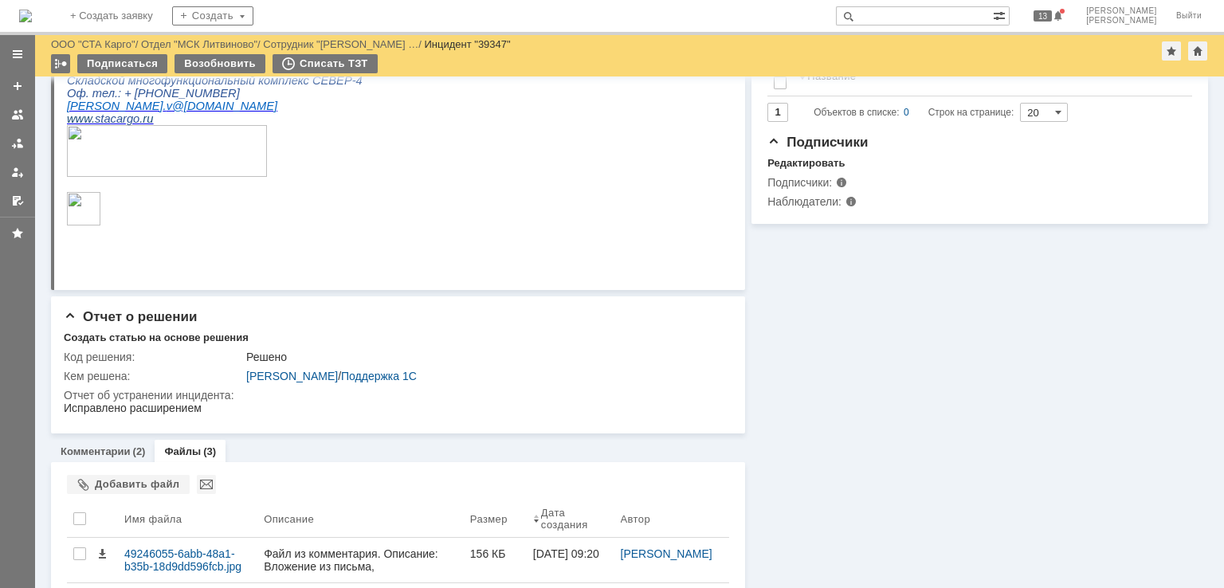
scroll to position [561, 0]
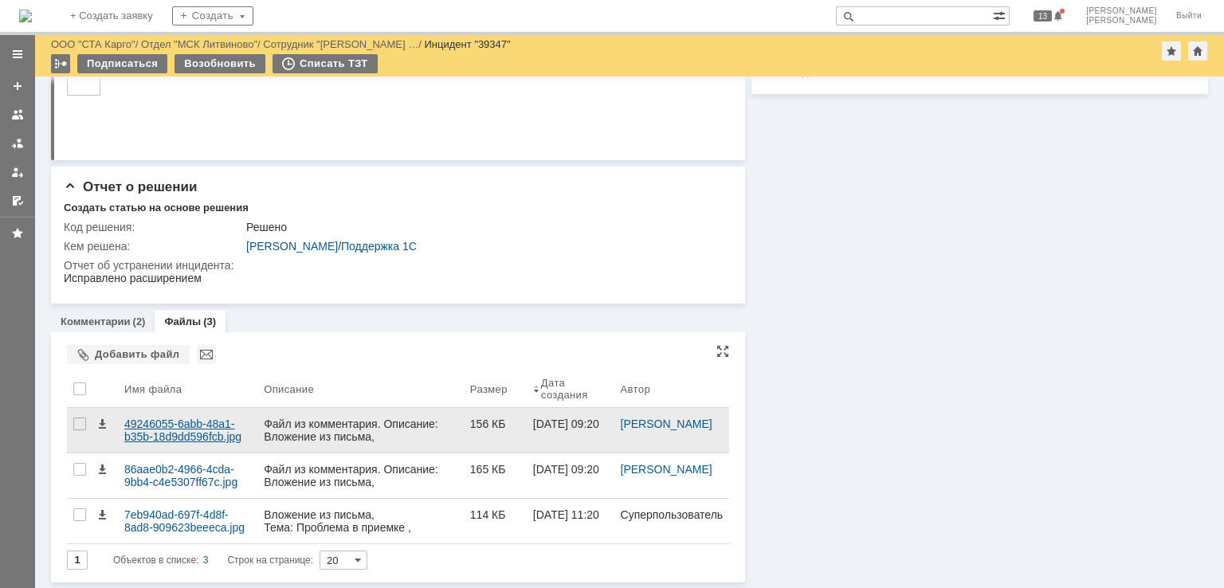
click at [185, 425] on div "49246055-6abb-48a1-b35b-18d9dd596fcb.jpg" at bounding box center [187, 431] width 127 height 26
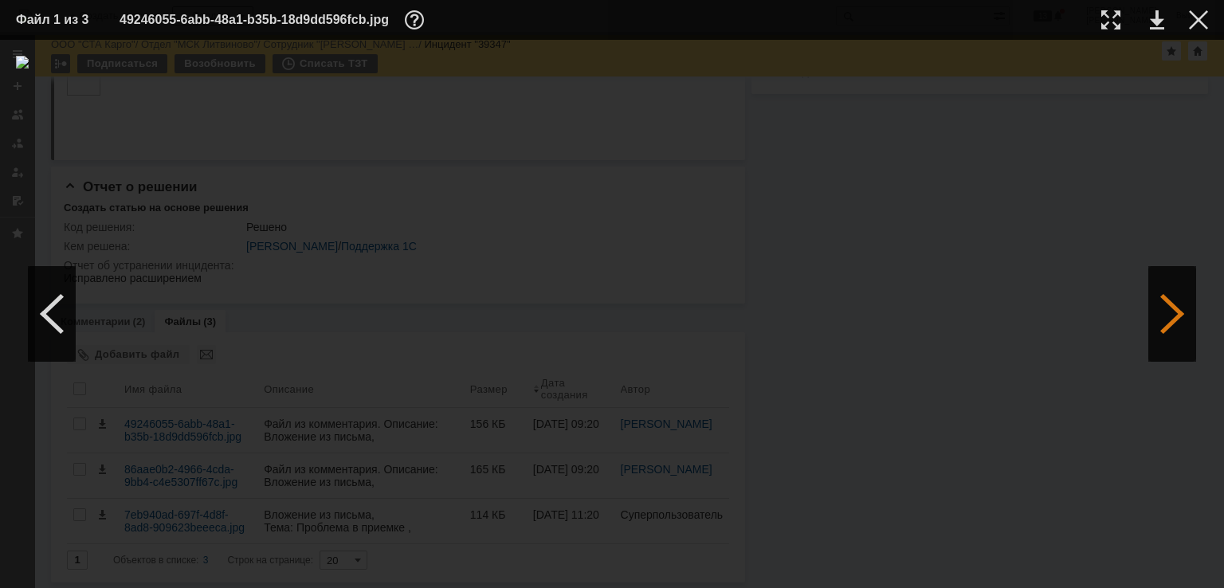
click at [1171, 304] on div at bounding box center [1173, 314] width 48 height 96
click at [1171, 305] on div at bounding box center [1173, 314] width 48 height 96
click at [1205, 18] on div at bounding box center [1198, 19] width 19 height 19
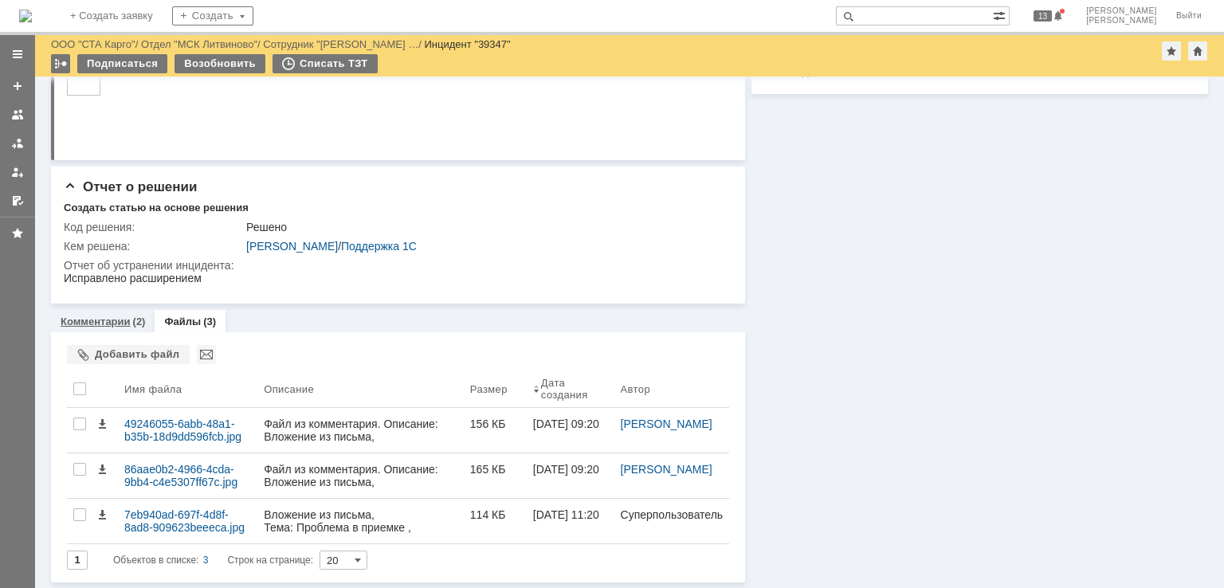
click at [103, 310] on div "Комментарии (2)" at bounding box center [103, 321] width 104 height 23
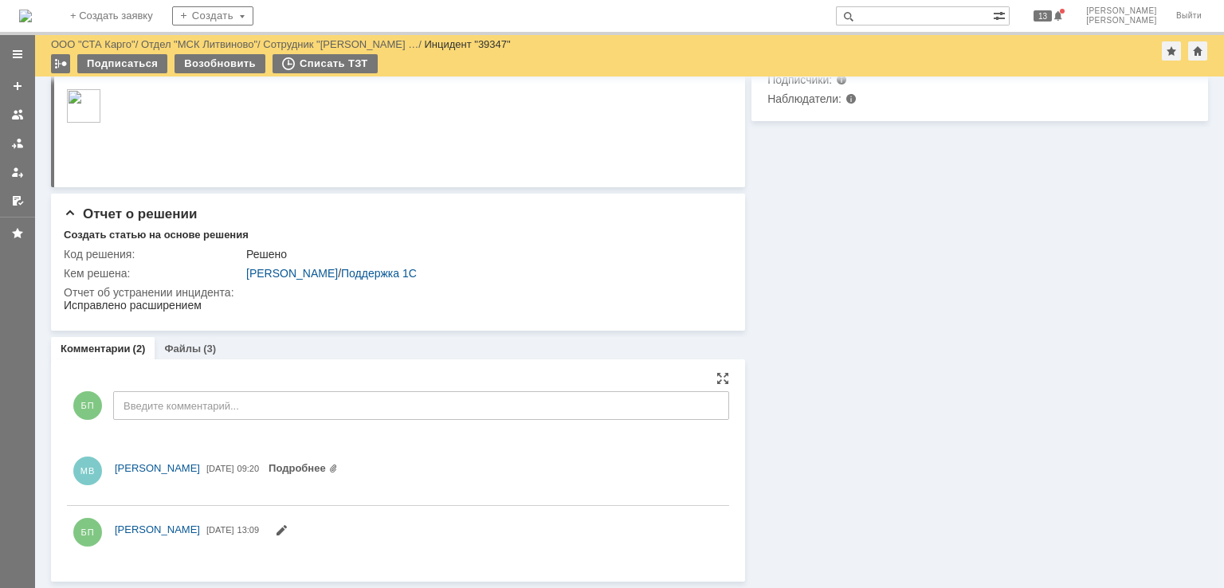
scroll to position [561, 0]
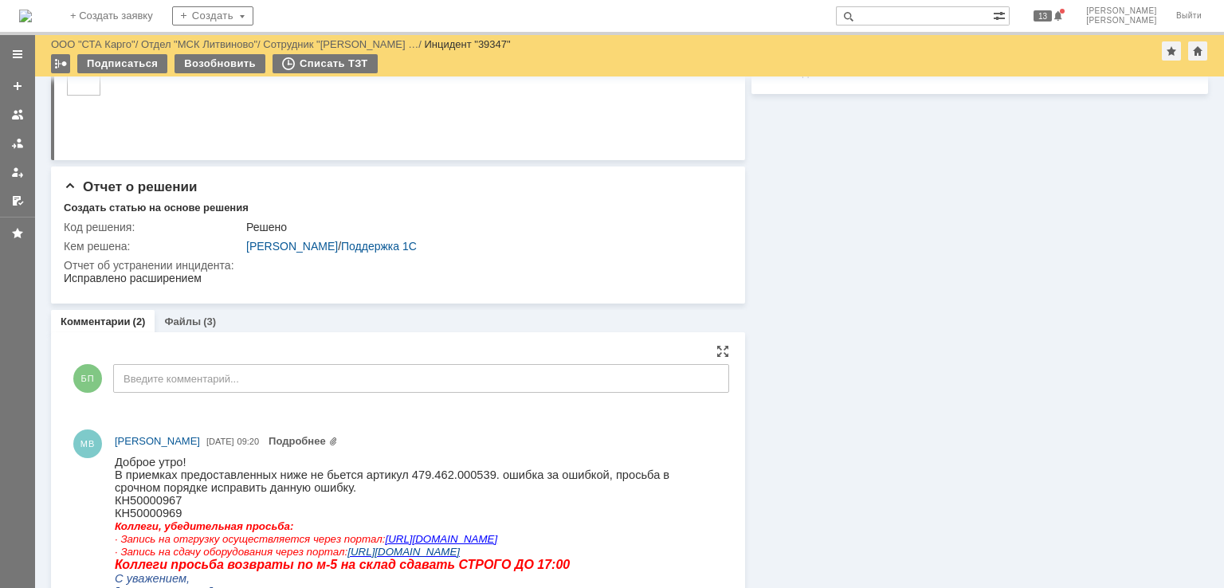
click at [234, 513] on p "КН50000969" at bounding box center [415, 513] width 600 height 13
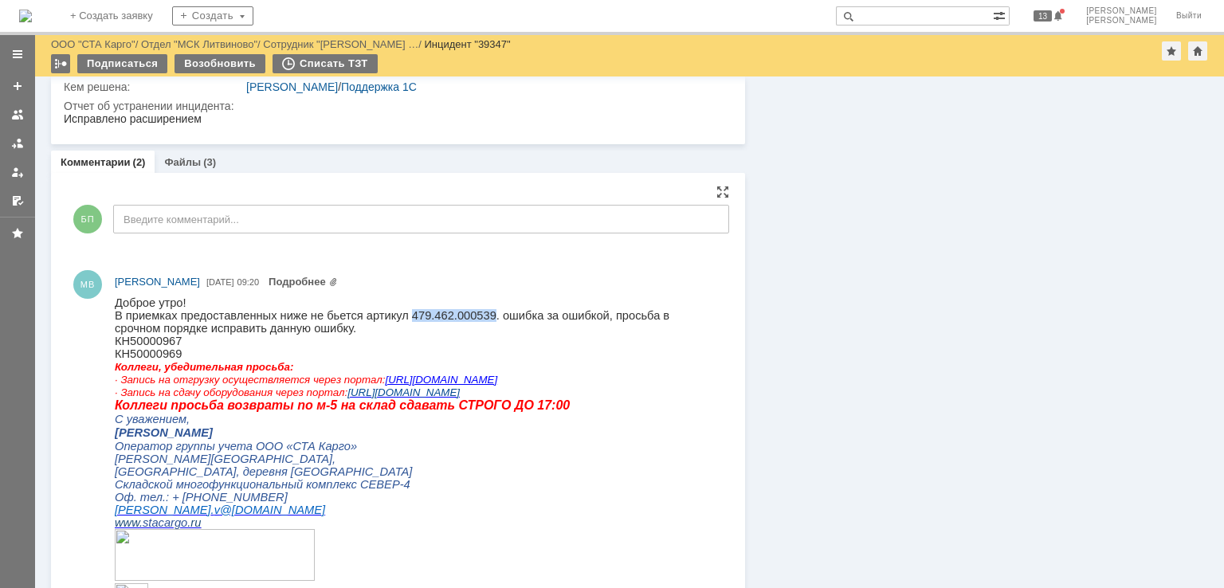
drag, startPoint x: 461, startPoint y: 316, endPoint x: 387, endPoint y: 316, distance: 74.1
click at [387, 316] on p "В приемках предоставленных ниже не бьется артикул 479.462.000539. ошибка за оши…" at bounding box center [415, 322] width 600 height 26
copy p "479.462.000539"
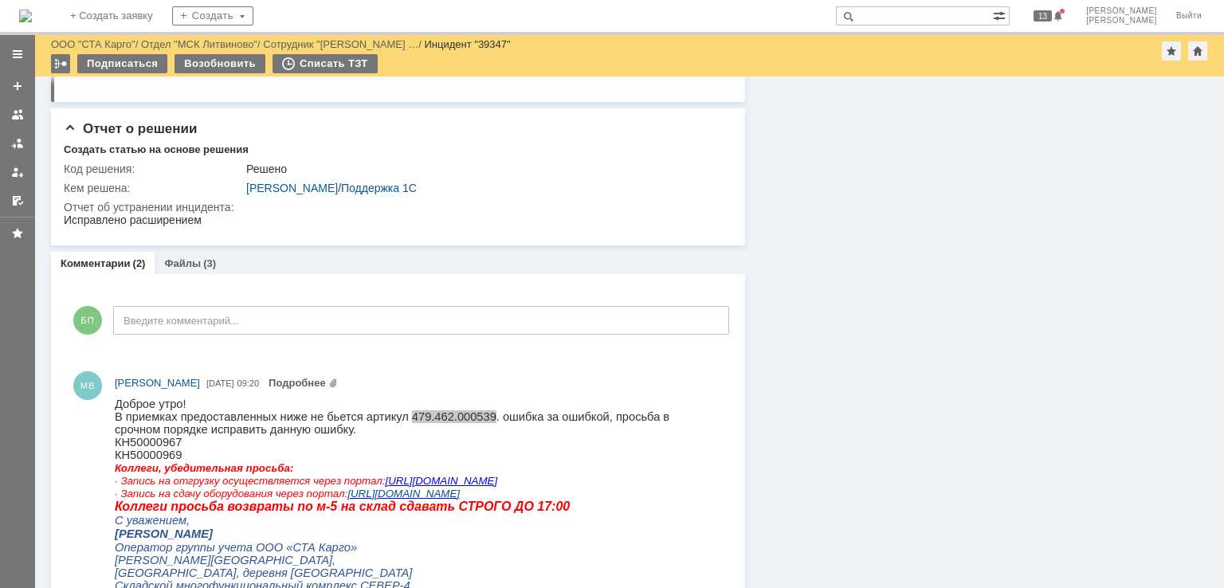
scroll to position [481, 0]
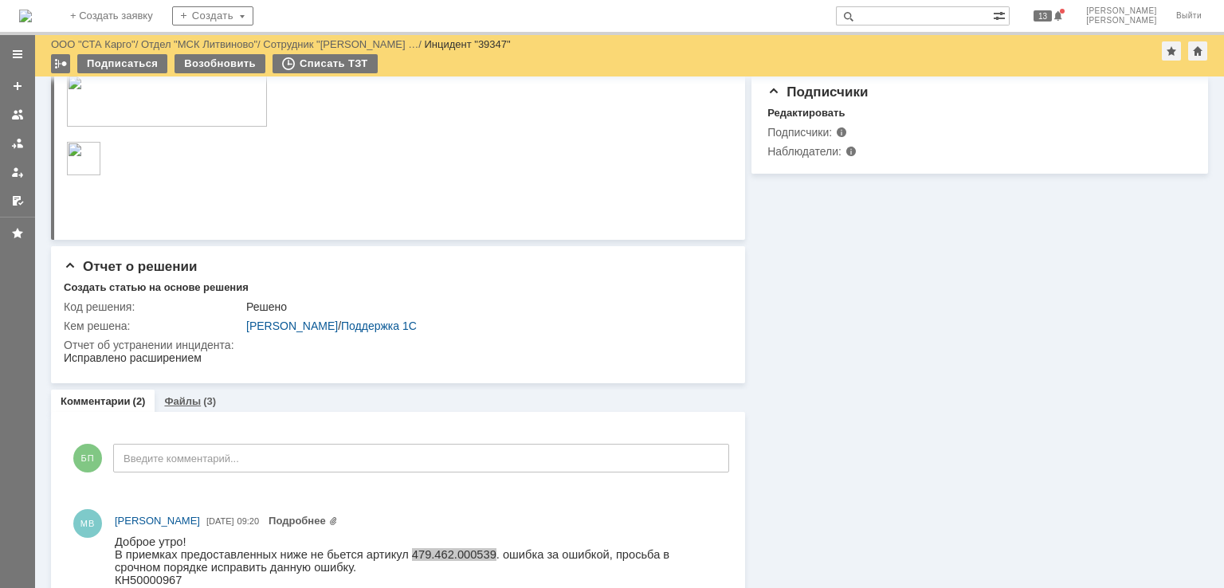
click at [192, 399] on link "Файлы" at bounding box center [182, 401] width 37 height 12
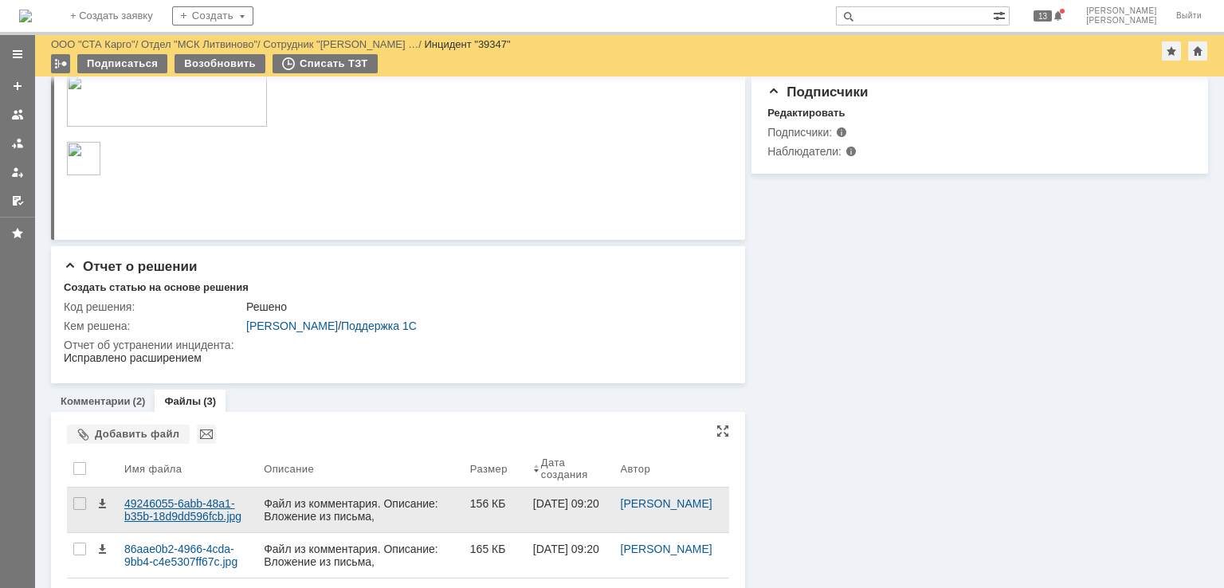
scroll to position [561, 0]
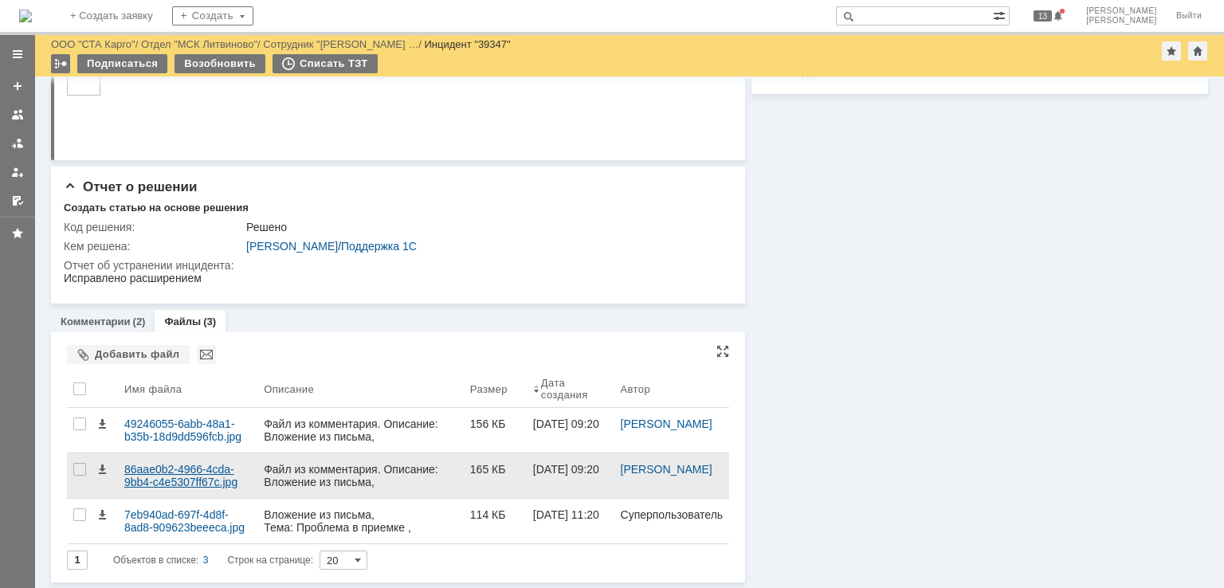
click at [156, 496] on div "86aae0b2-4966-4cda-9bb4-c4e5307ff67c.jpg" at bounding box center [187, 476] width 139 height 45
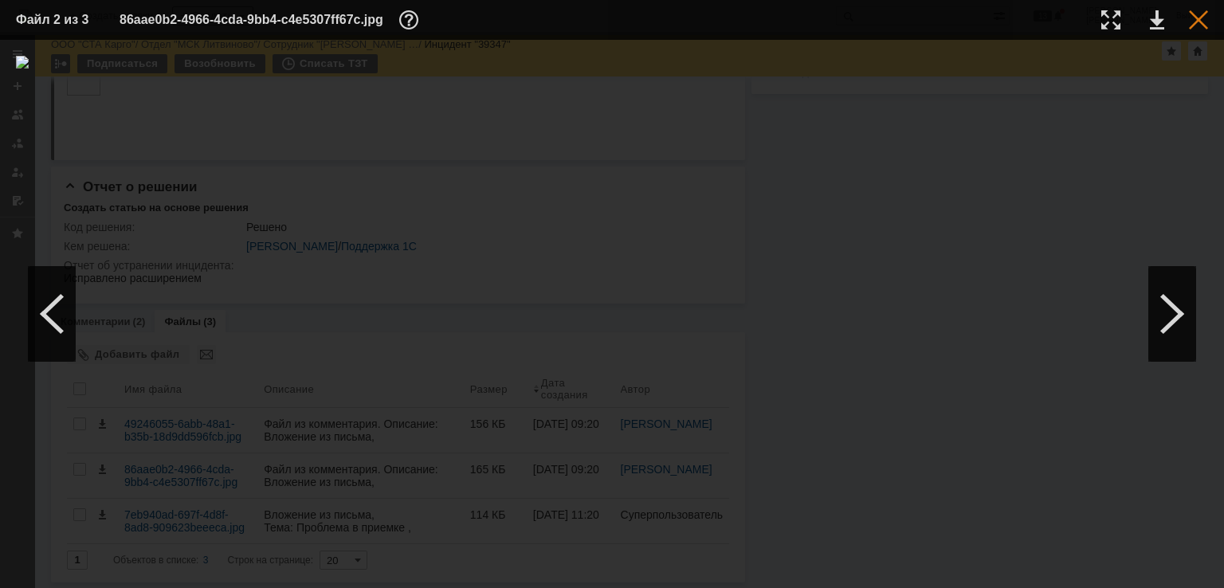
click at [1194, 23] on div at bounding box center [1198, 19] width 19 height 19
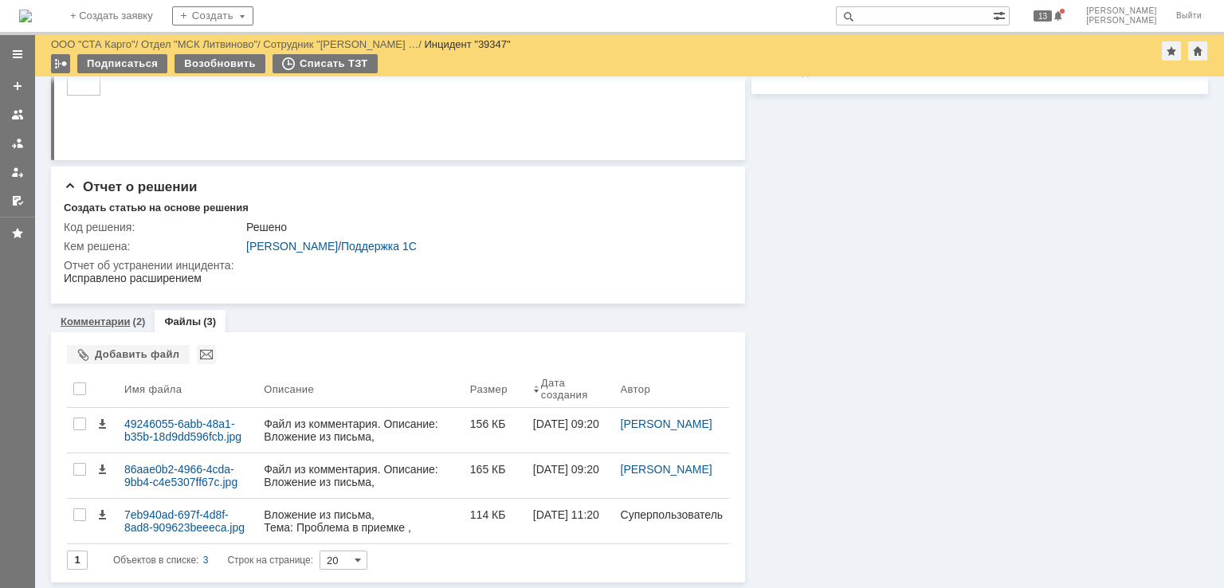
click at [112, 318] on link "Комментарии" at bounding box center [96, 322] width 70 height 12
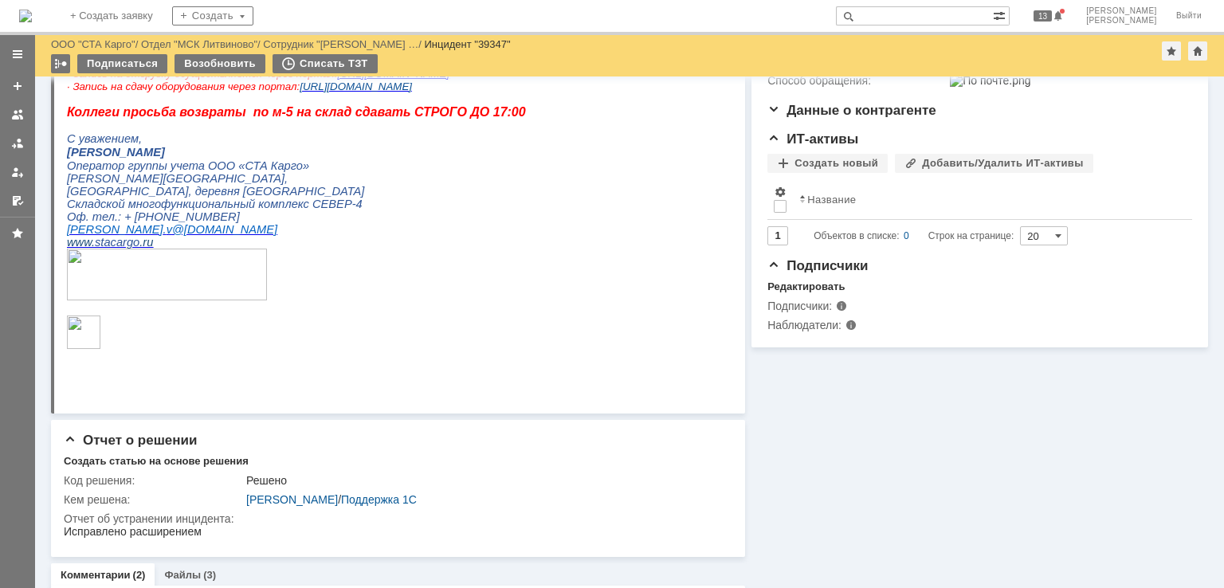
scroll to position [558, 0]
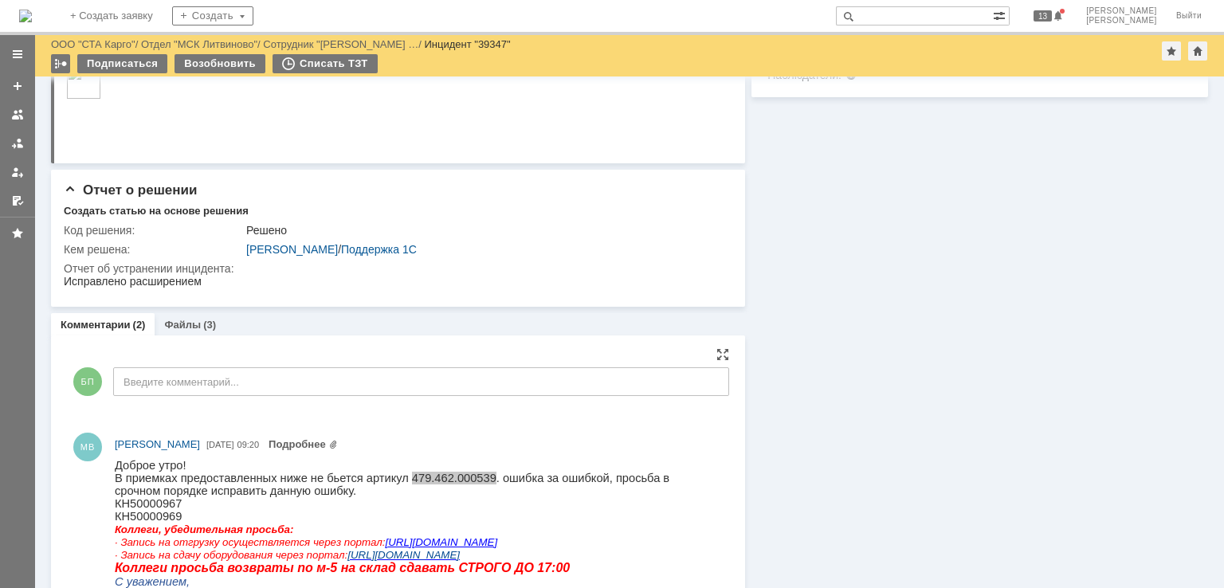
click at [223, 395] on div "БП Введите комментарий..." at bounding box center [398, 384] width 662 height 74
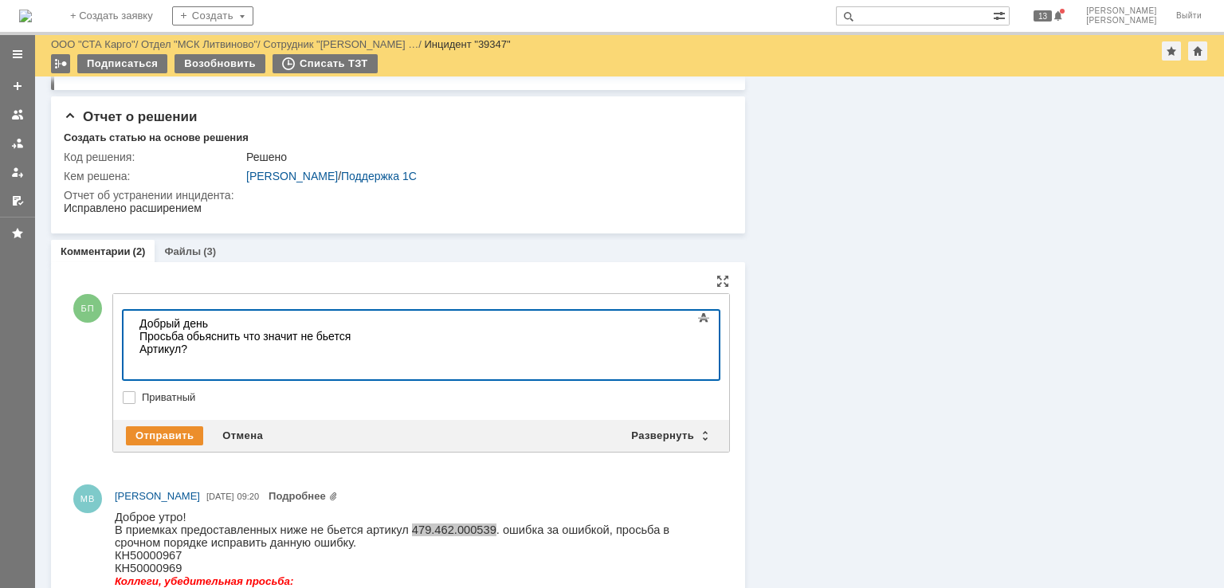
scroll to position [717, 0]
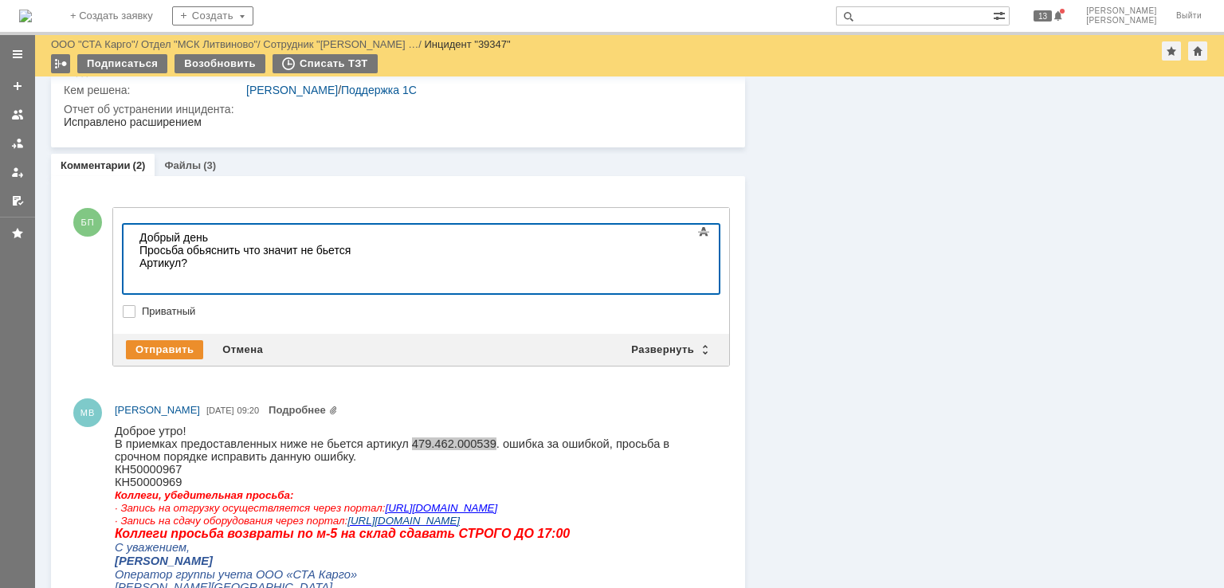
click at [220, 251] on div "​Просьба обьяснить что значит не бьется Артикул?" at bounding box center [252, 257] width 226 height 26
click at [203, 164] on div "(3)" at bounding box center [209, 165] width 13 height 12
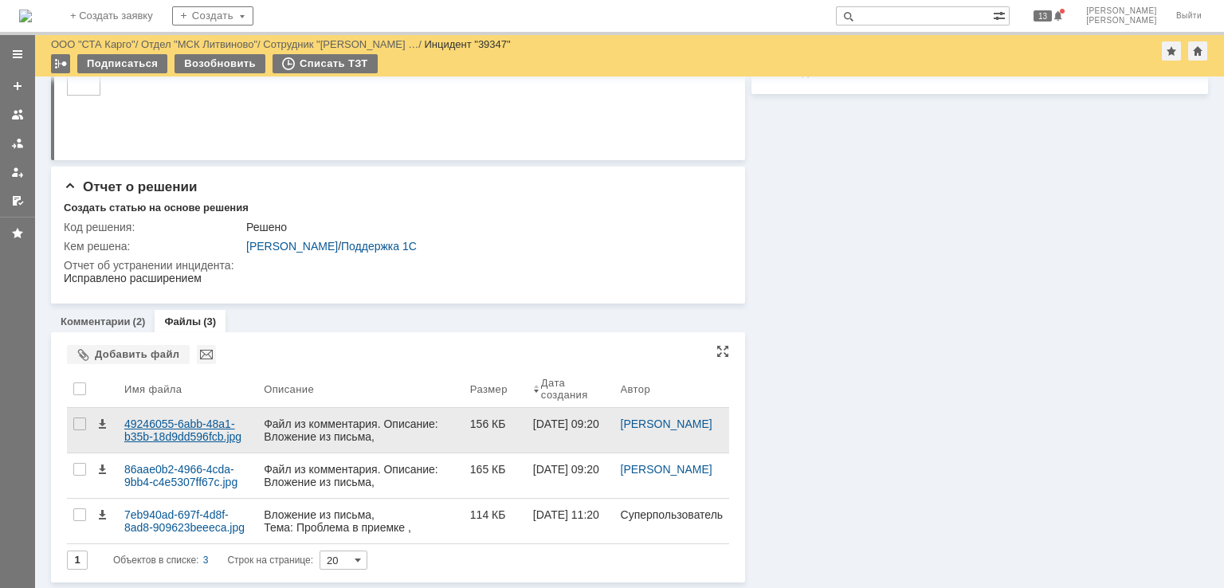
click at [156, 430] on div "49246055-6abb-48a1-b35b-18d9dd596fcb.jpg" at bounding box center [187, 431] width 127 height 26
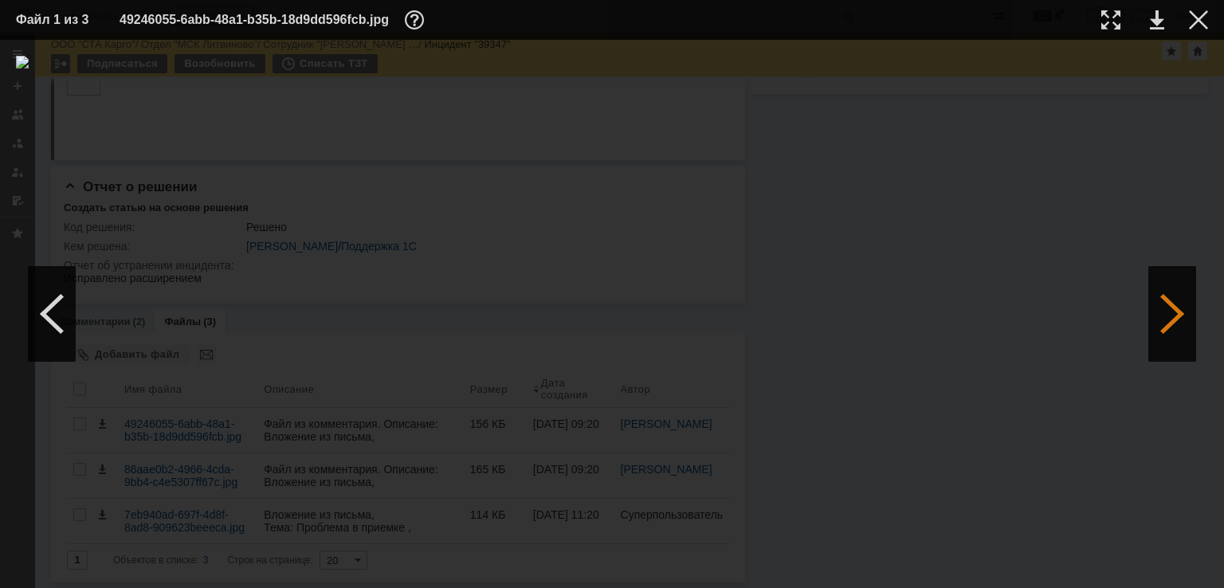
click at [1186, 319] on div at bounding box center [1173, 314] width 48 height 96
click at [28, 299] on div at bounding box center [52, 314] width 48 height 96
click at [1165, 305] on div at bounding box center [1173, 314] width 48 height 96
click at [1167, 308] on div at bounding box center [1173, 314] width 48 height 96
drag, startPoint x: 1196, startPoint y: 19, endPoint x: 901, endPoint y: 167, distance: 329.0
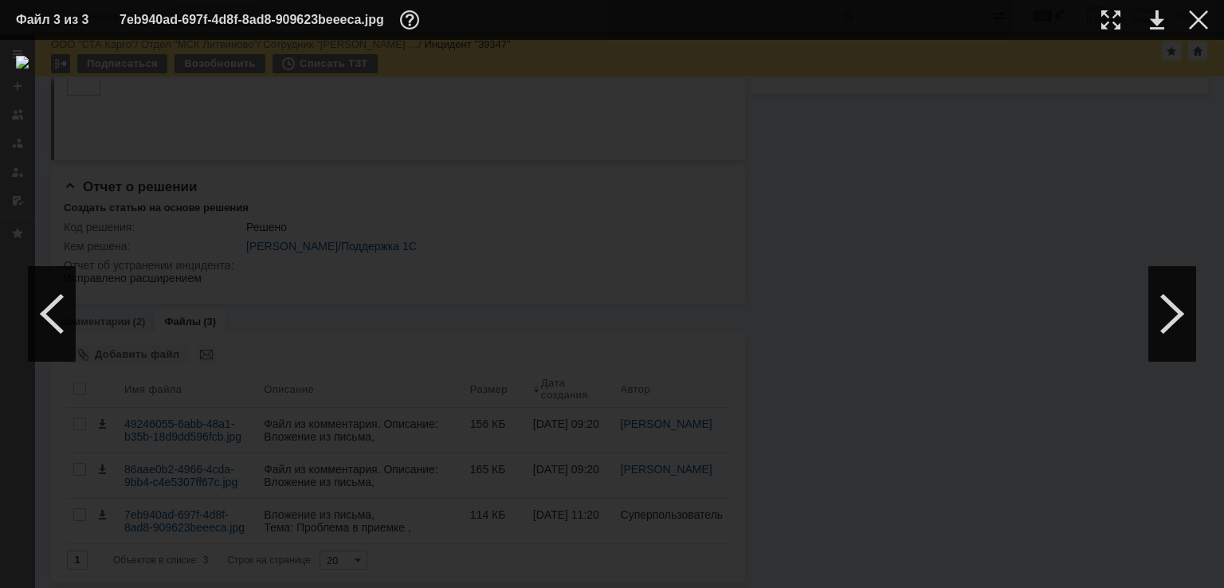
click at [1196, 20] on div at bounding box center [1198, 19] width 19 height 19
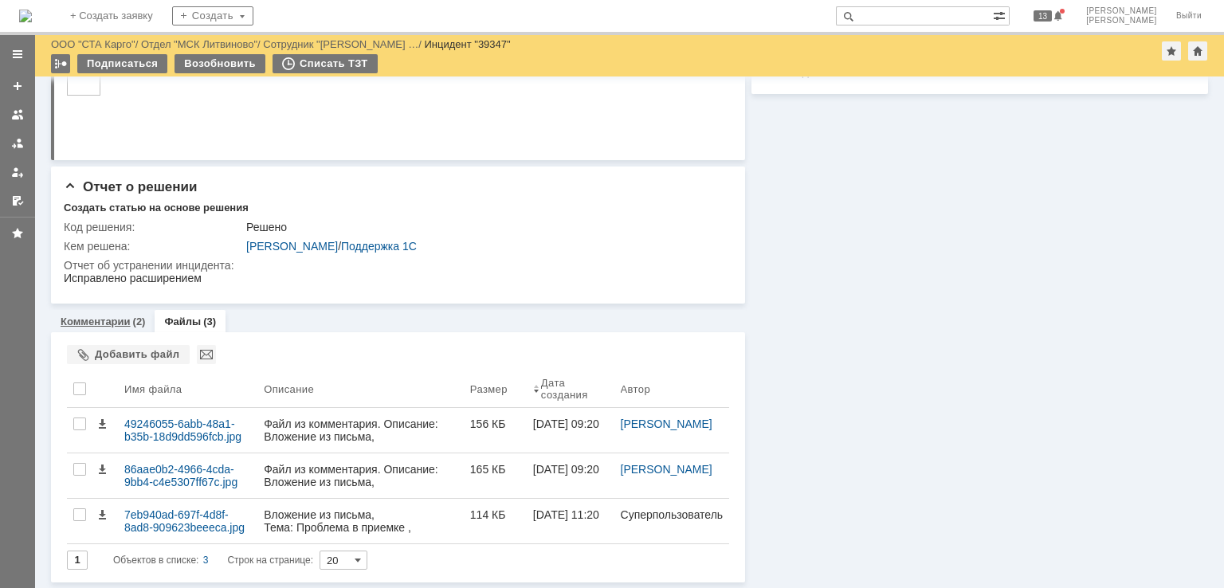
click at [99, 326] on link "Комментарии" at bounding box center [96, 322] width 70 height 12
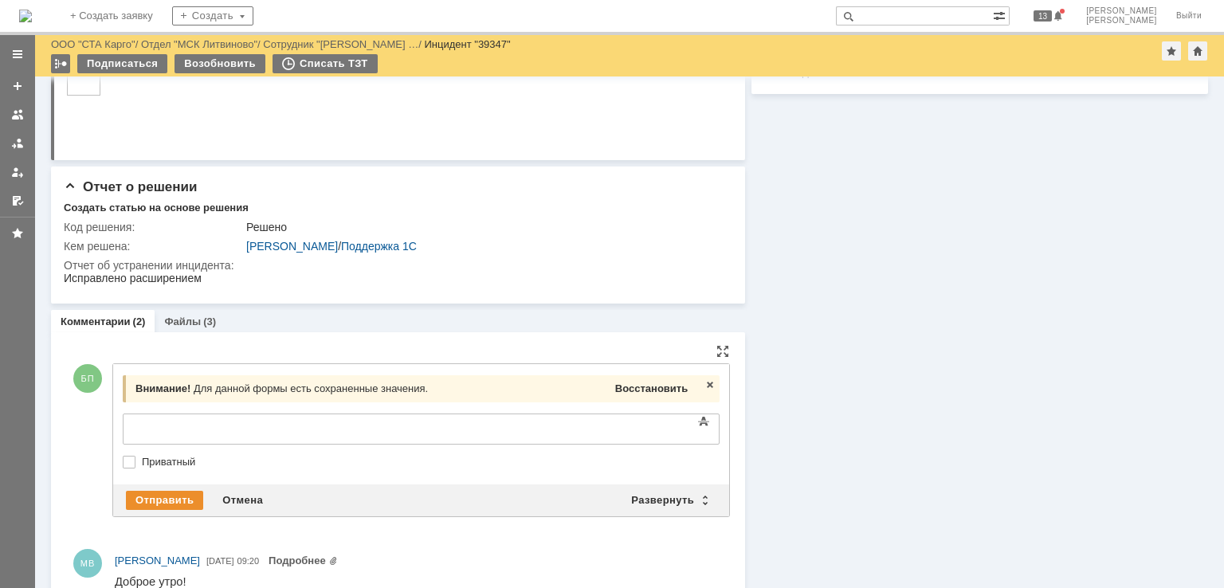
drag, startPoint x: 638, startPoint y: 387, endPoint x: 349, endPoint y: 40, distance: 451.1
click at [638, 387] on span "Восстановить" at bounding box center [651, 389] width 73 height 12
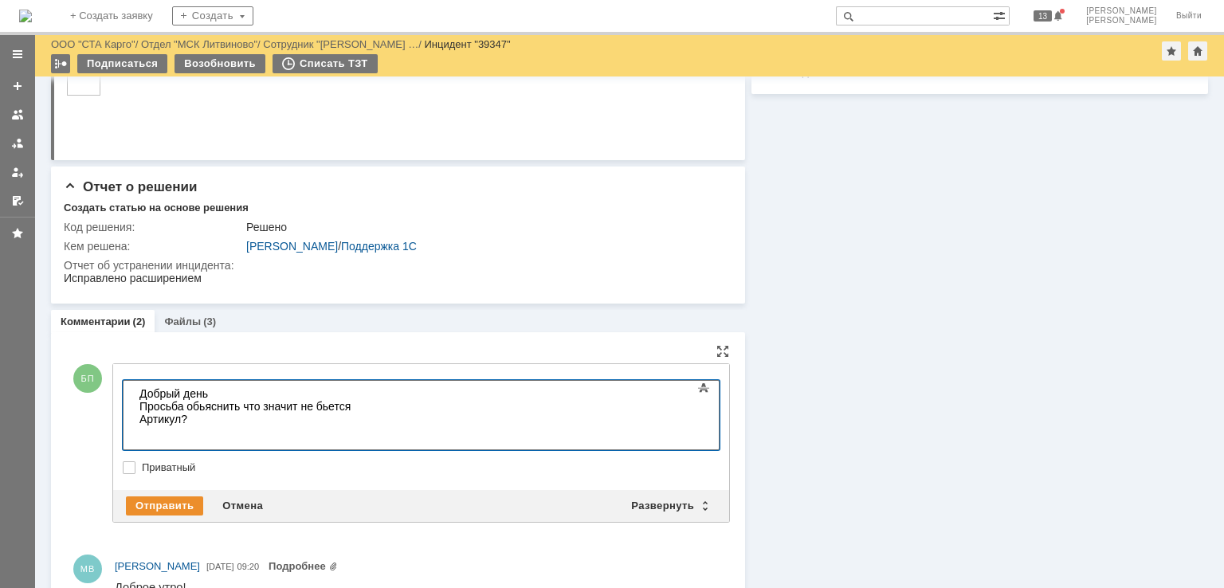
drag, startPoint x: 361, startPoint y: 424, endPoint x: 349, endPoint y: 427, distance: 12.4
click at [360, 426] on div at bounding box center [252, 432] width 226 height 13
click at [292, 438] on div at bounding box center [252, 444] width 226 height 13
click at [366, 438] on div "Ошибка с прилагаемых скриншотов была исправлена," at bounding box center [252, 451] width 226 height 26
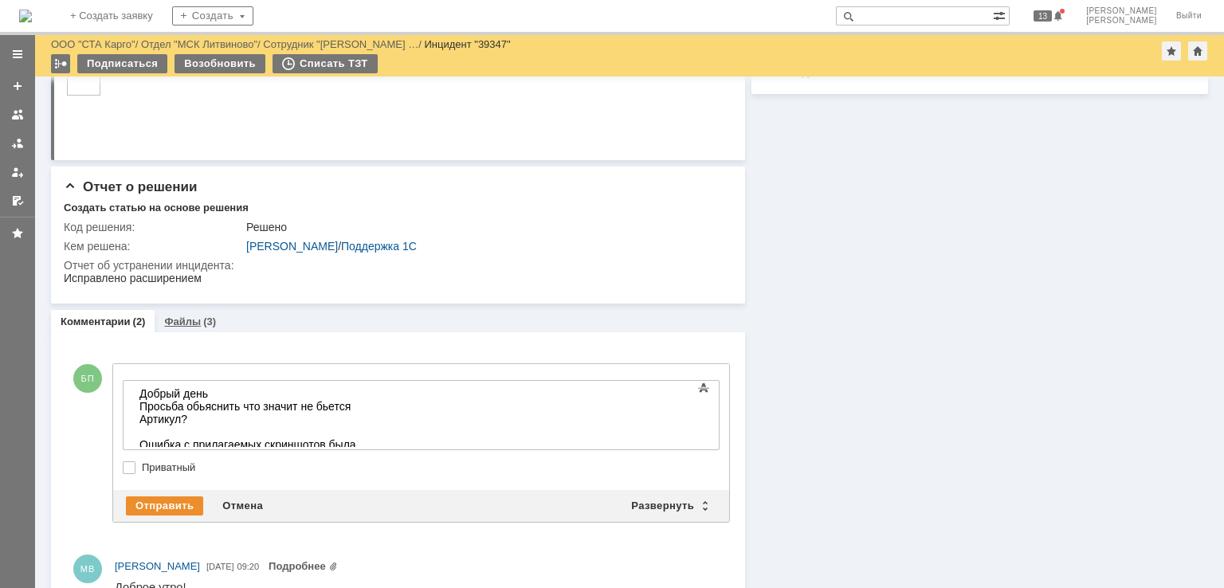
click at [188, 319] on link "Файлы" at bounding box center [182, 322] width 37 height 12
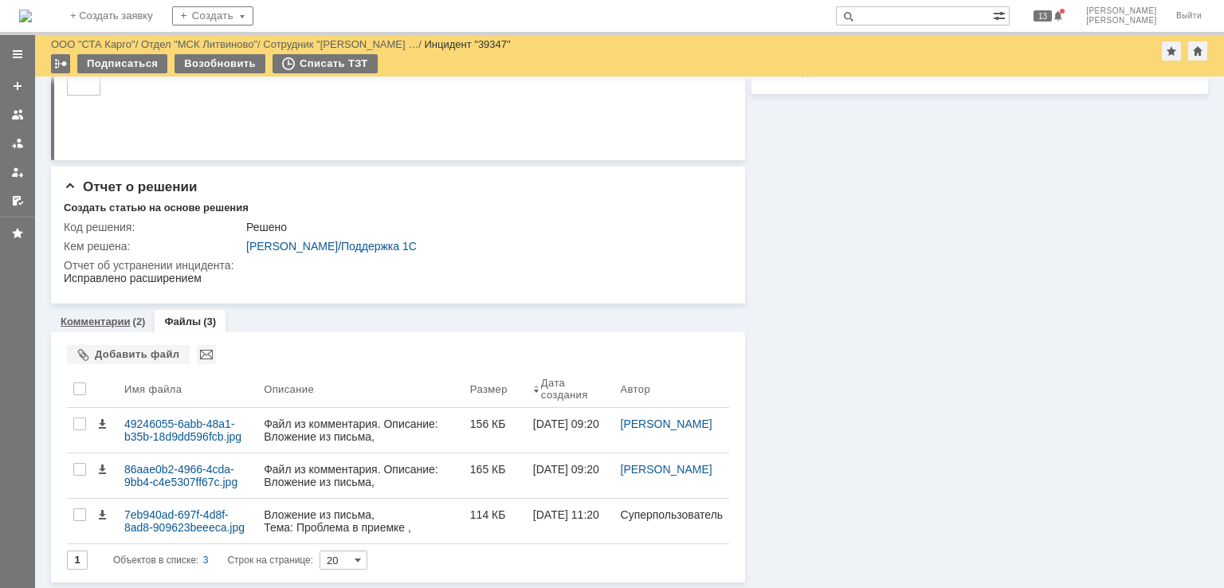
click at [112, 321] on link "Комментарии" at bounding box center [96, 322] width 70 height 12
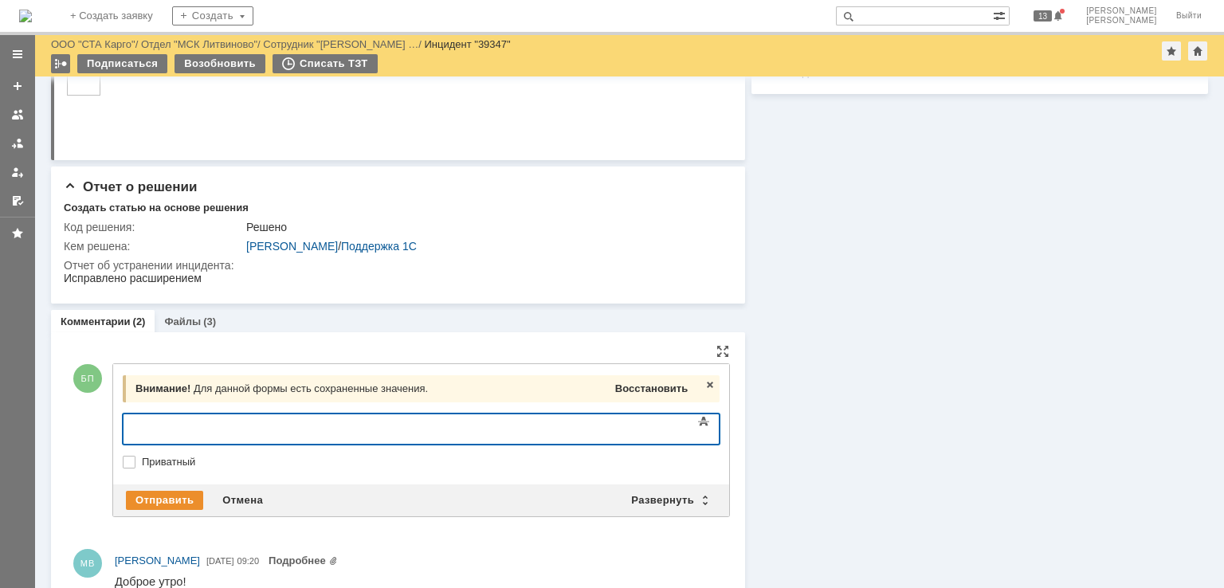
click at [647, 395] on div "Восстановить" at bounding box center [651, 389] width 79 height 21
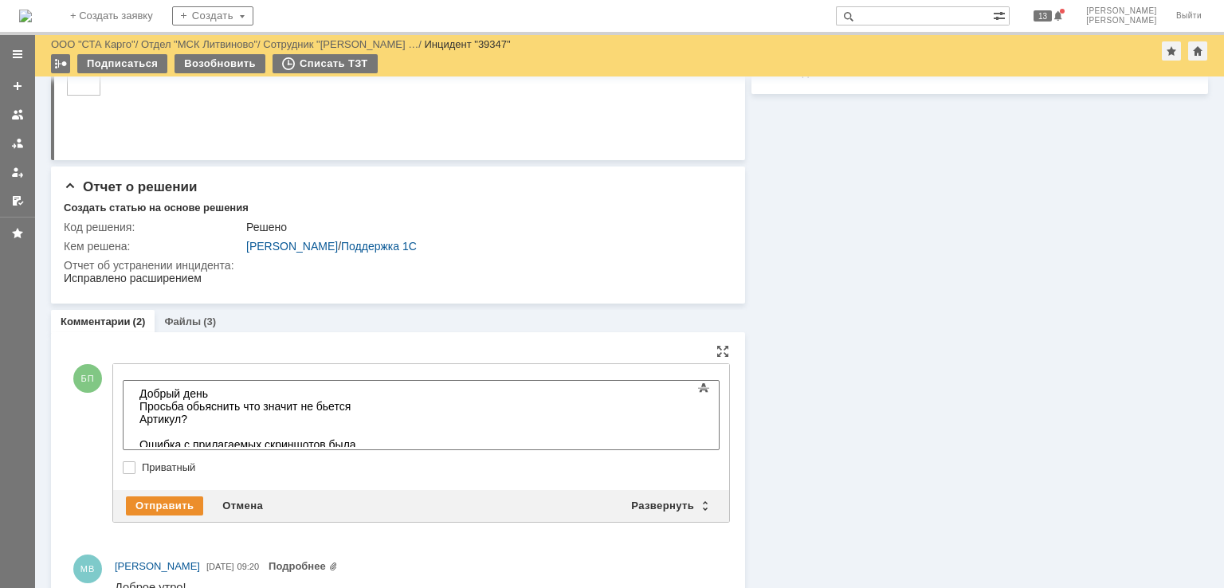
drag, startPoint x: 545, startPoint y: 418, endPoint x: 550, endPoint y: 427, distance: 10.7
click at [366, 426] on div at bounding box center [252, 432] width 226 height 13
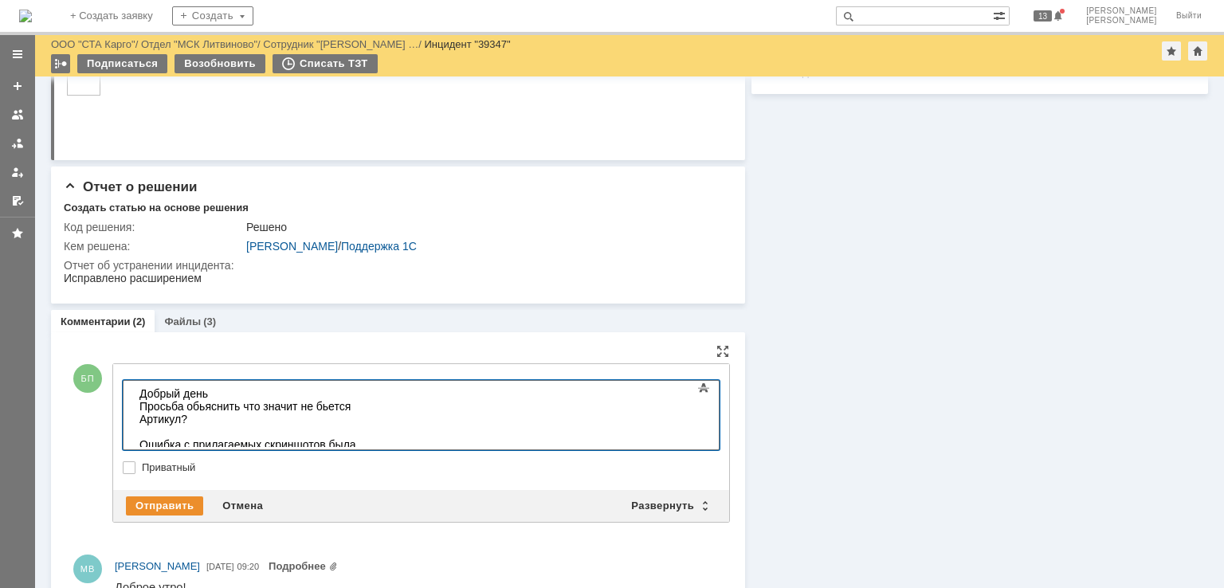
click at [366, 438] on div "Ошибка с прилагаемых скриншотов была исправлена, Серийные номера" at bounding box center [252, 451] width 226 height 26
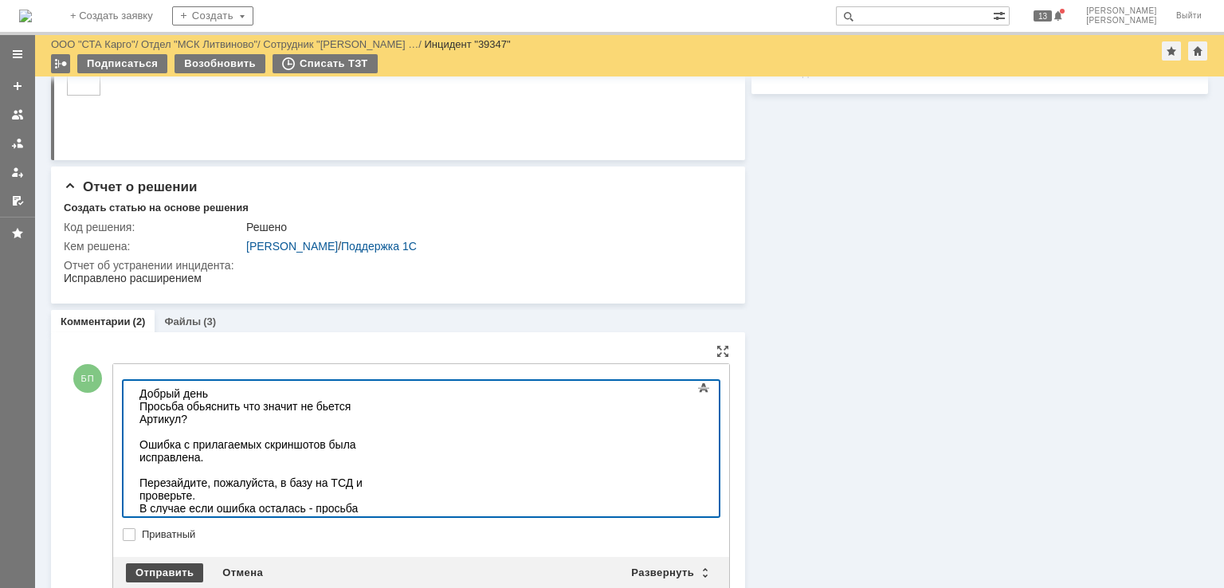
click at [169, 575] on div "Отправить" at bounding box center [164, 573] width 77 height 19
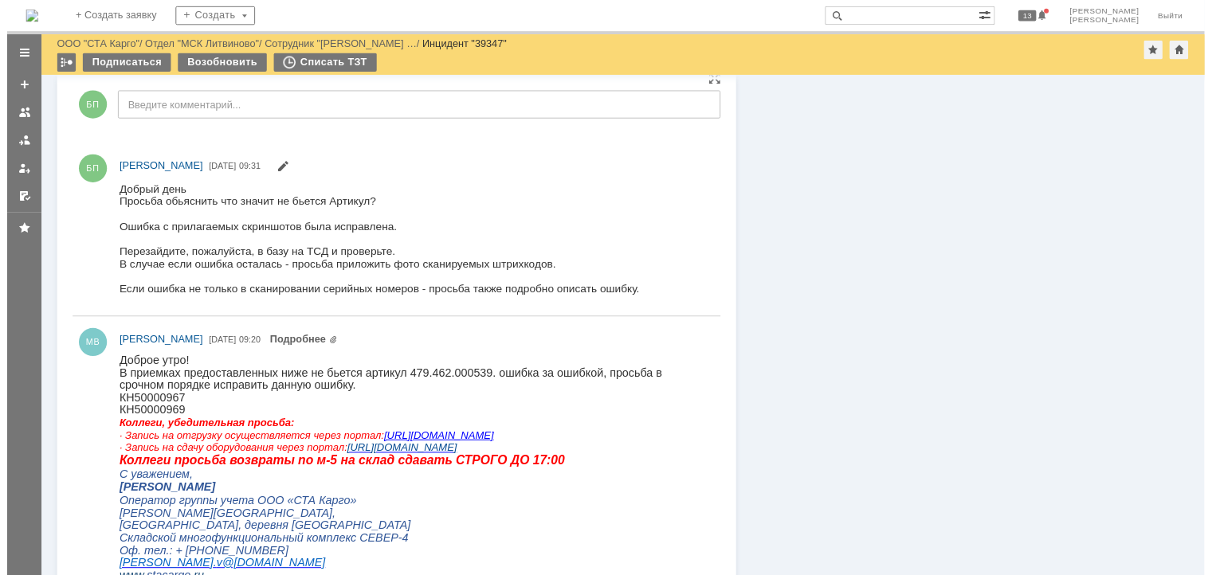
scroll to position [737, 0]
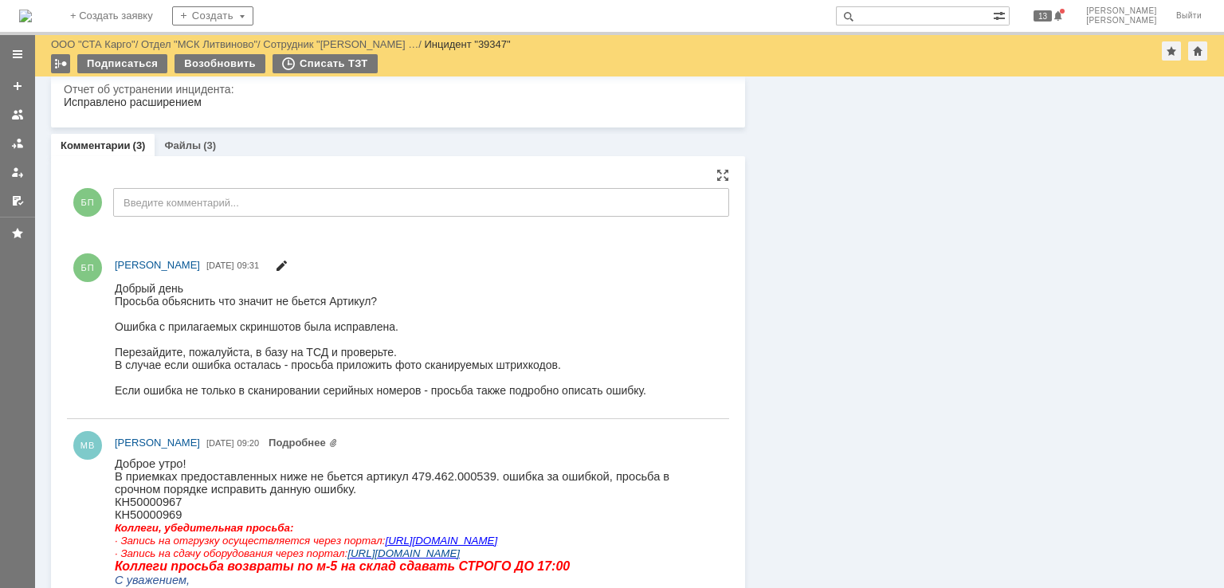
click at [286, 261] on span at bounding box center [281, 267] width 13 height 13
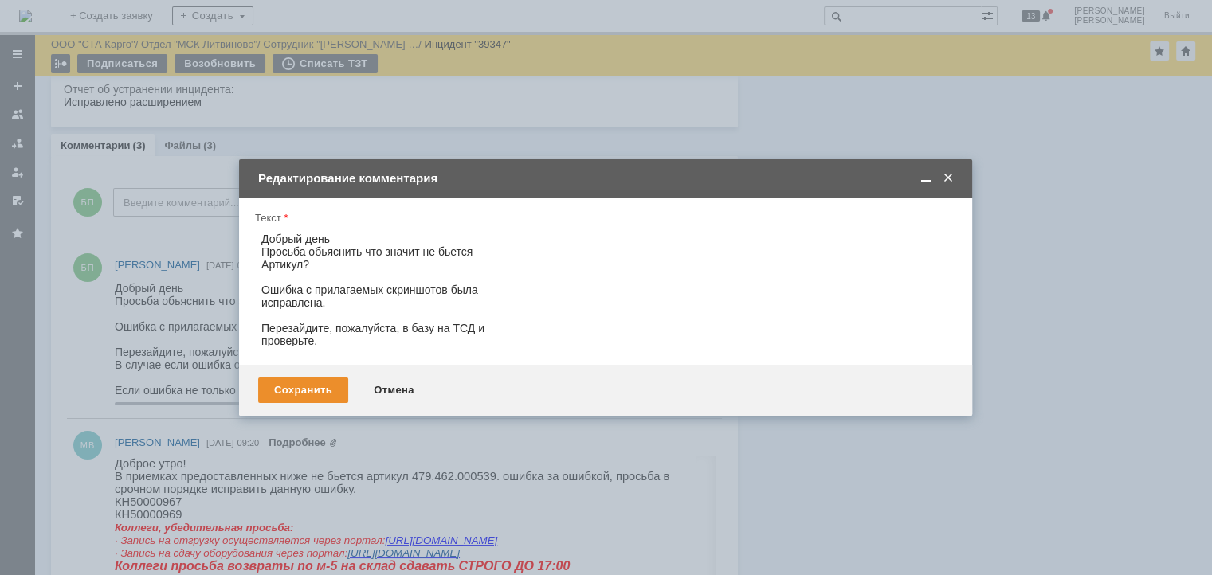
scroll to position [0, 0]
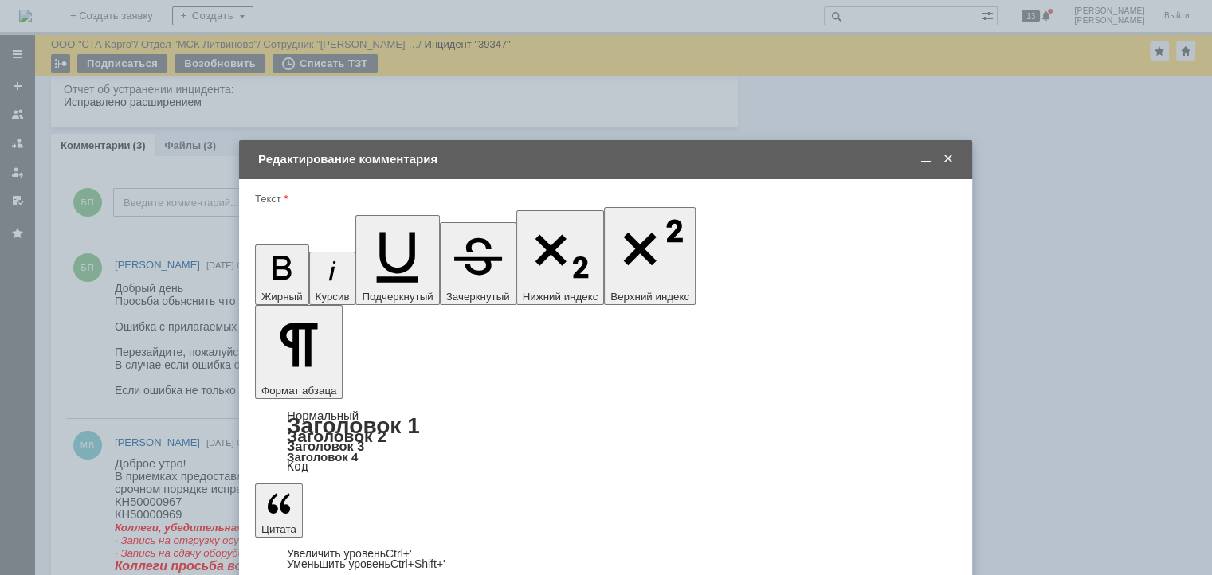
click at [950, 159] on span at bounding box center [949, 159] width 16 height 14
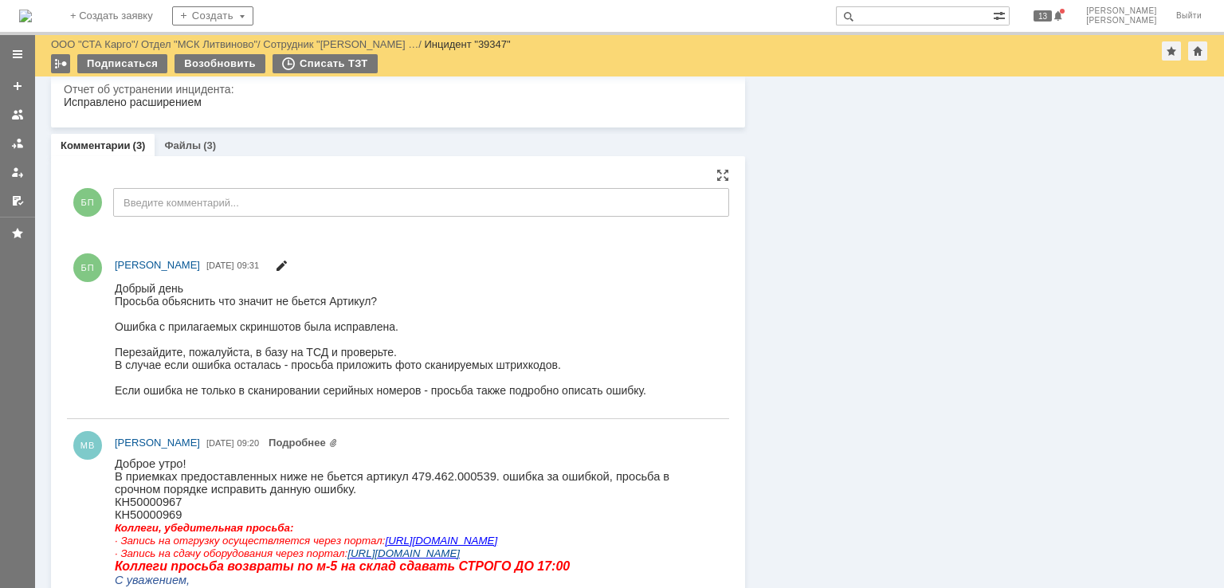
click at [288, 265] on span at bounding box center [281, 267] width 13 height 13
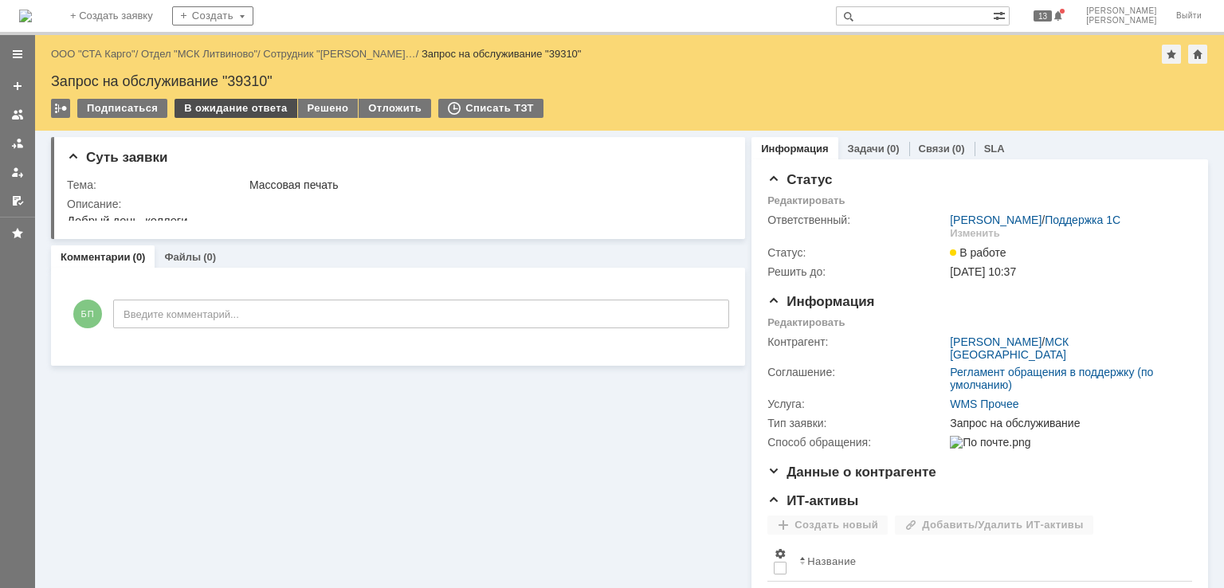
click at [218, 112] on div "В ожидание ответа" at bounding box center [236, 108] width 122 height 19
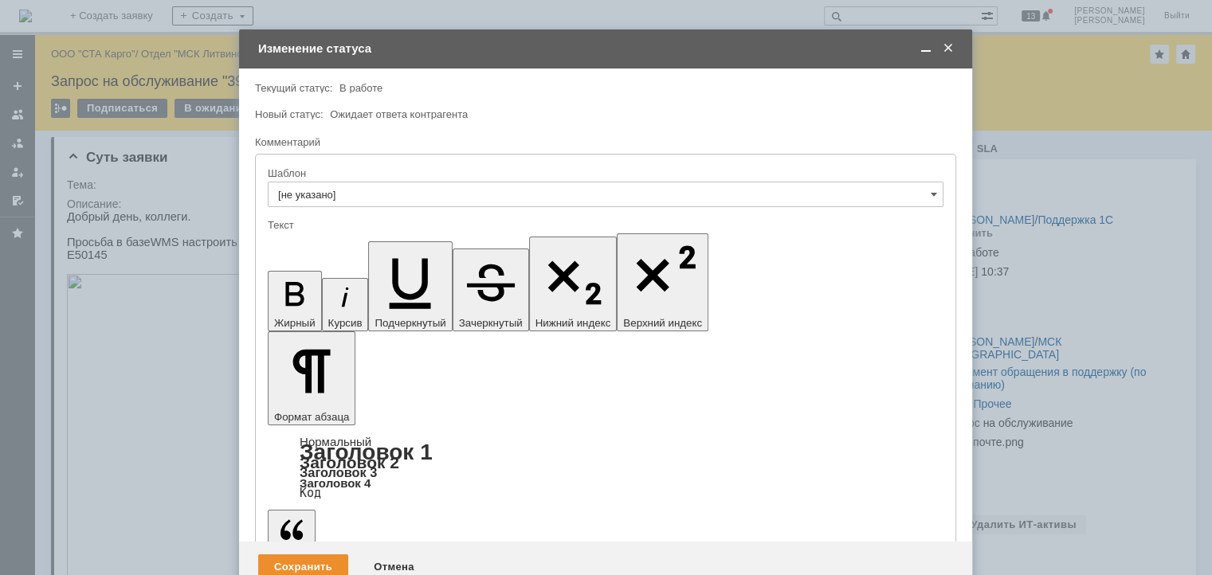
click at [929, 49] on span at bounding box center [926, 48] width 16 height 14
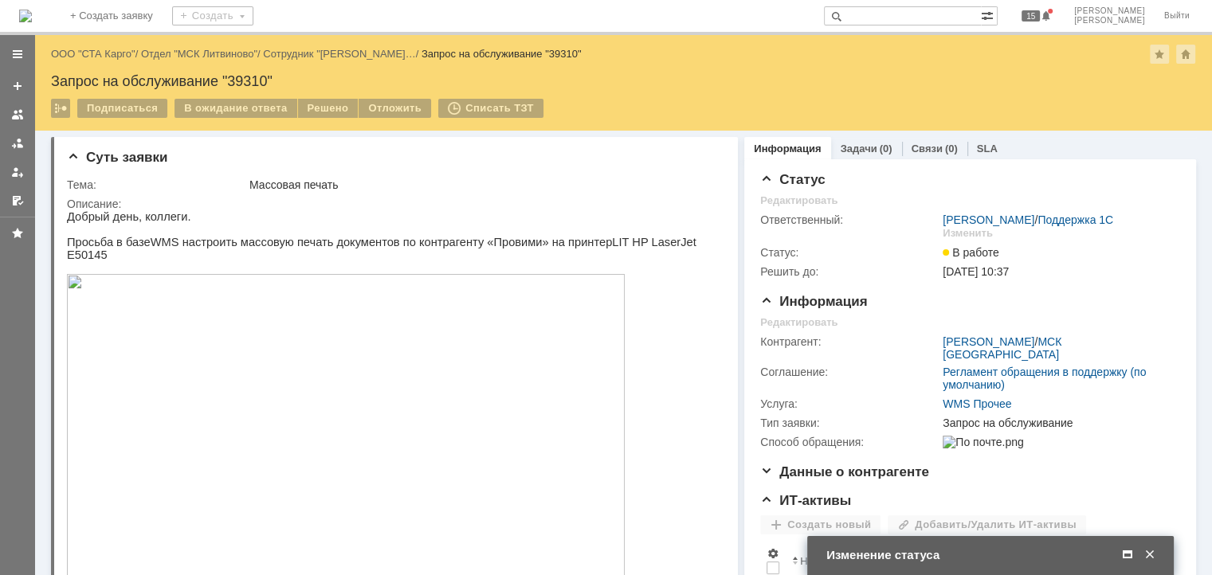
click at [1125, 560] on span at bounding box center [1128, 555] width 16 height 14
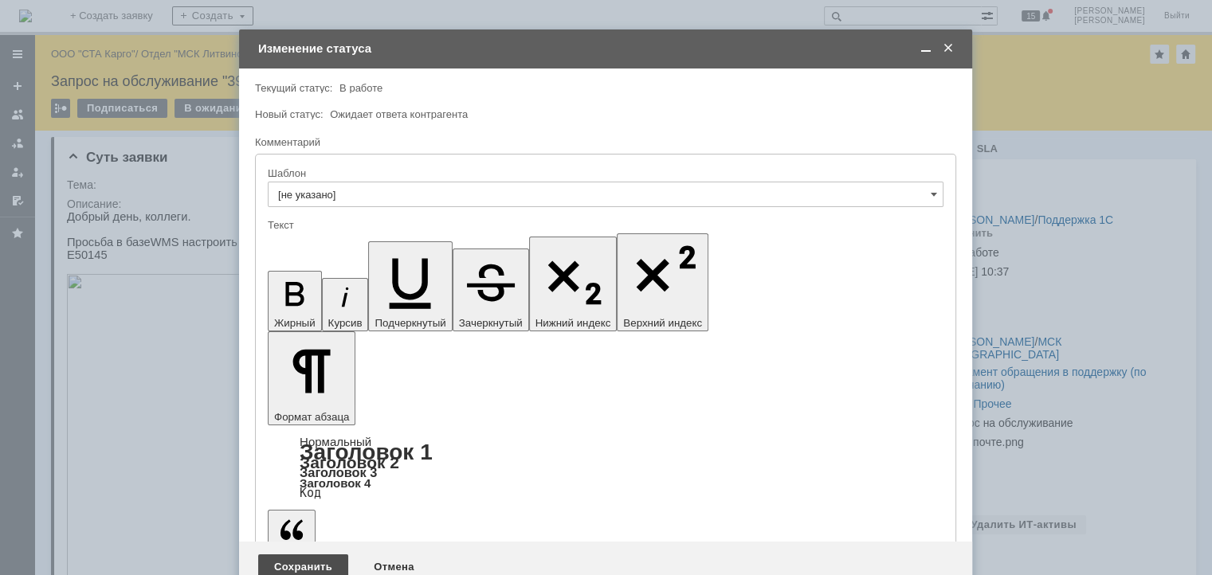
click at [286, 555] on div "Сохранить" at bounding box center [303, 568] width 90 height 26
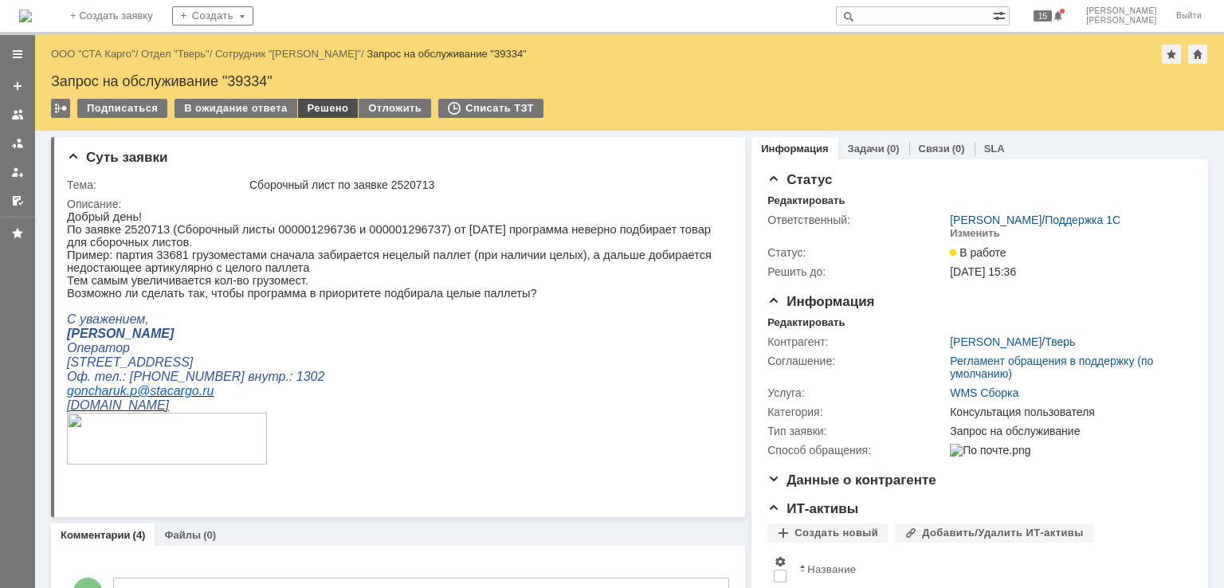
click at [315, 110] on div "Решено" at bounding box center [328, 108] width 61 height 19
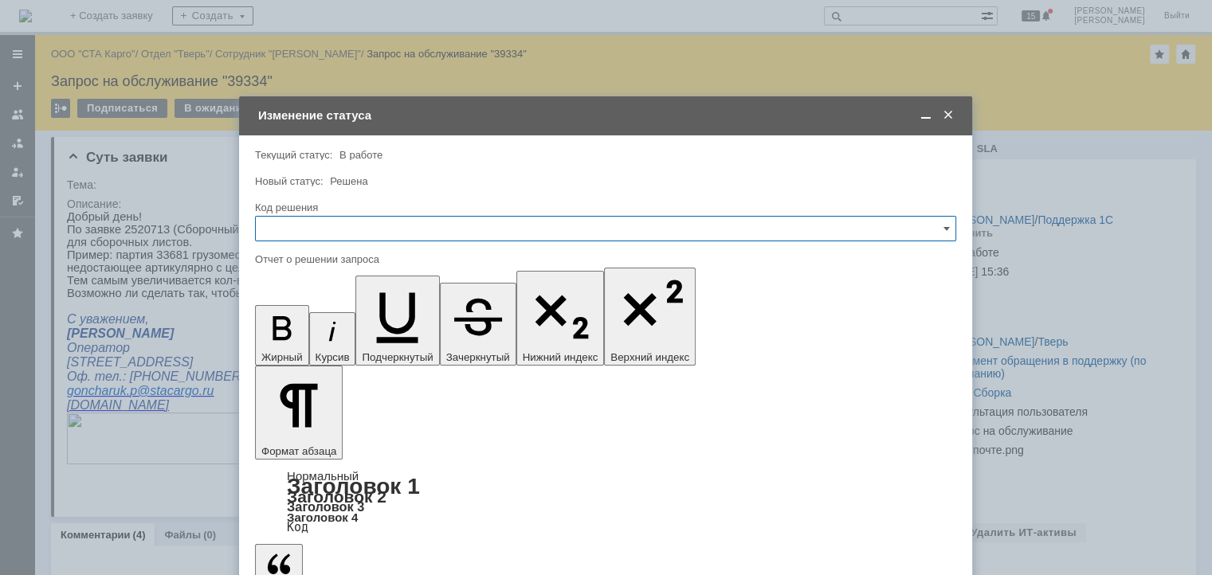
click at [340, 221] on input "text" at bounding box center [605, 229] width 701 height 26
click at [300, 430] on div "Решено" at bounding box center [606, 443] width 700 height 26
type input "Решено"
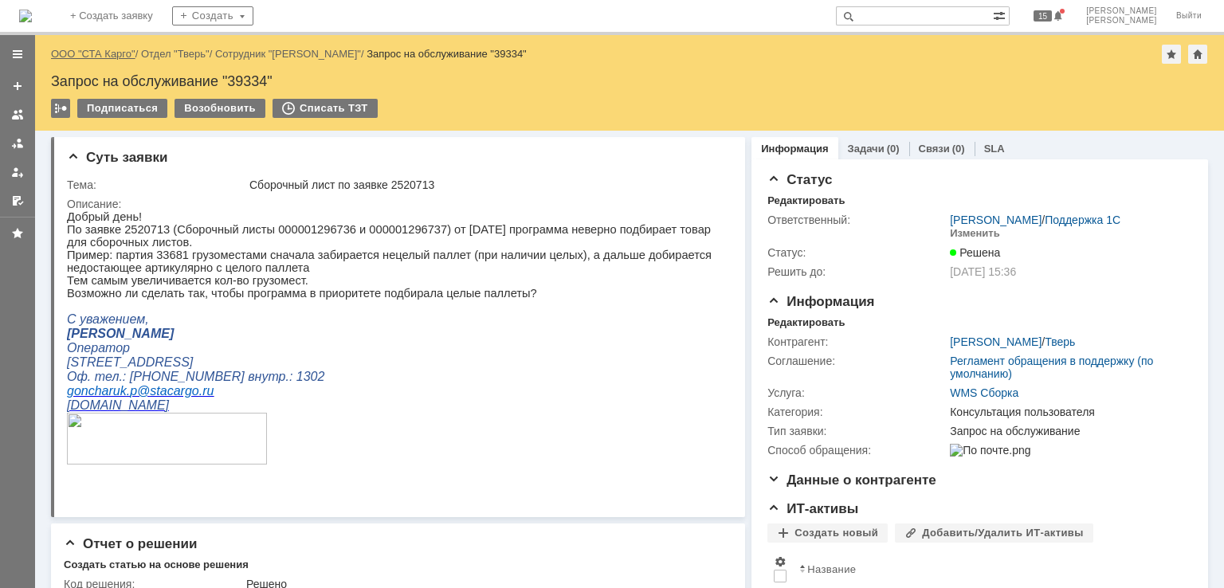
click at [108, 49] on link "ООО "СТА Карго"" at bounding box center [93, 54] width 84 height 12
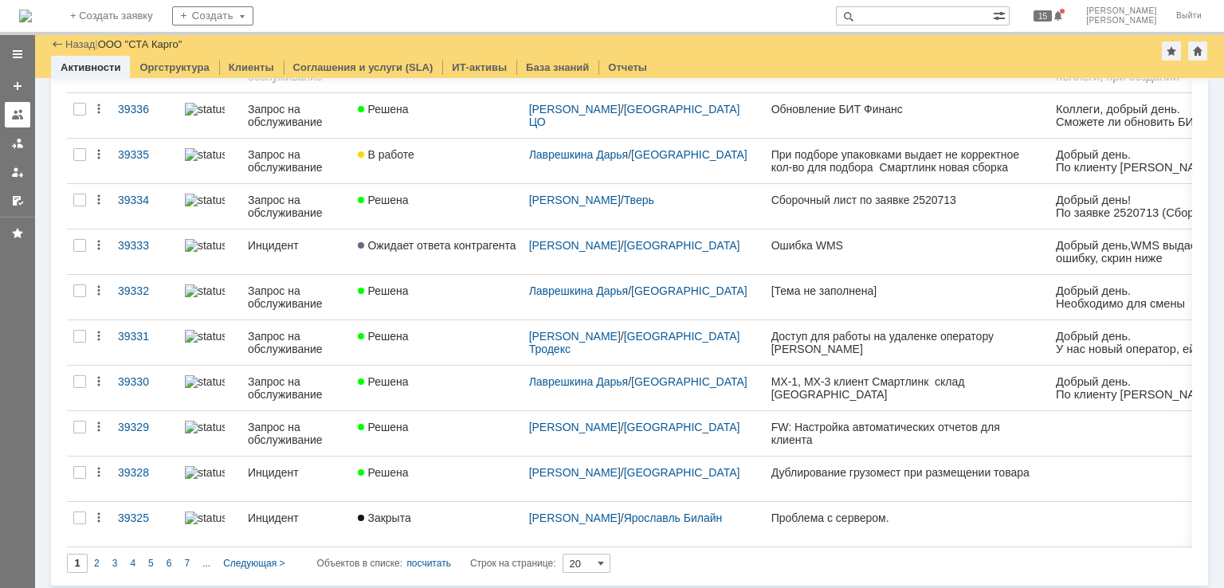
click at [18, 119] on div at bounding box center [17, 114] width 13 height 13
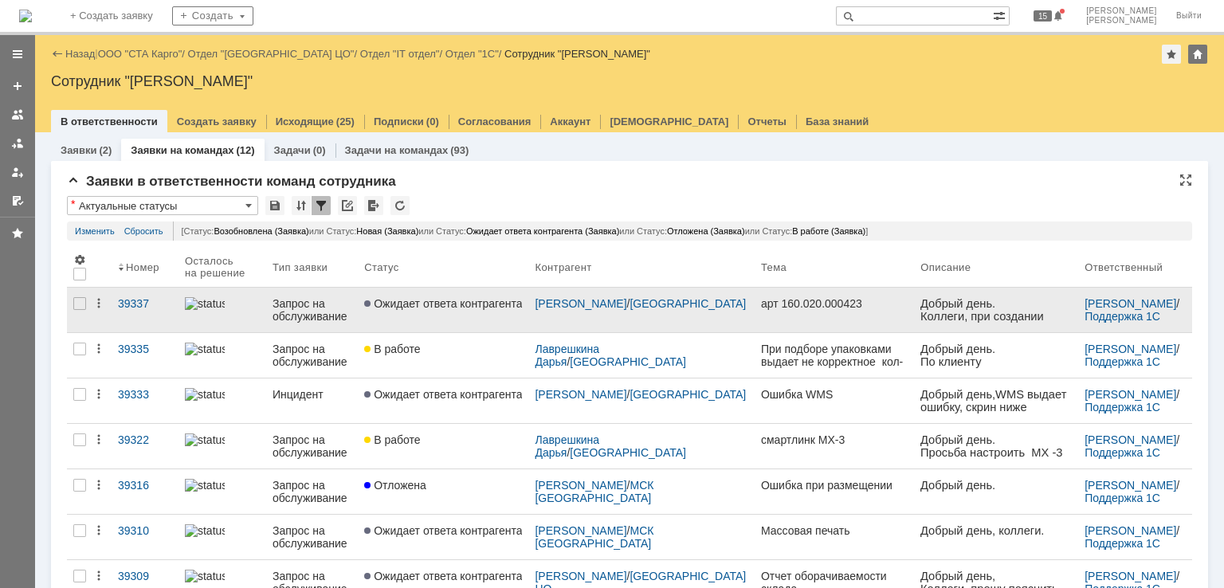
click at [465, 315] on link "Ожидает ответа контрагента" at bounding box center [443, 310] width 171 height 45
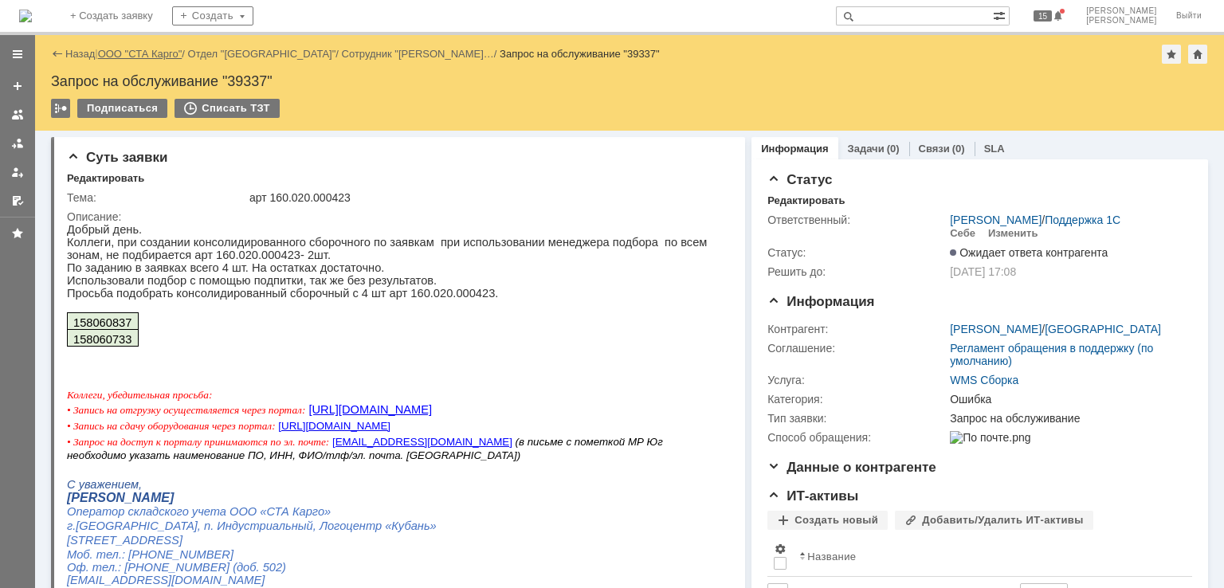
click at [131, 54] on link "ООО "СТА Карго"" at bounding box center [140, 54] width 84 height 12
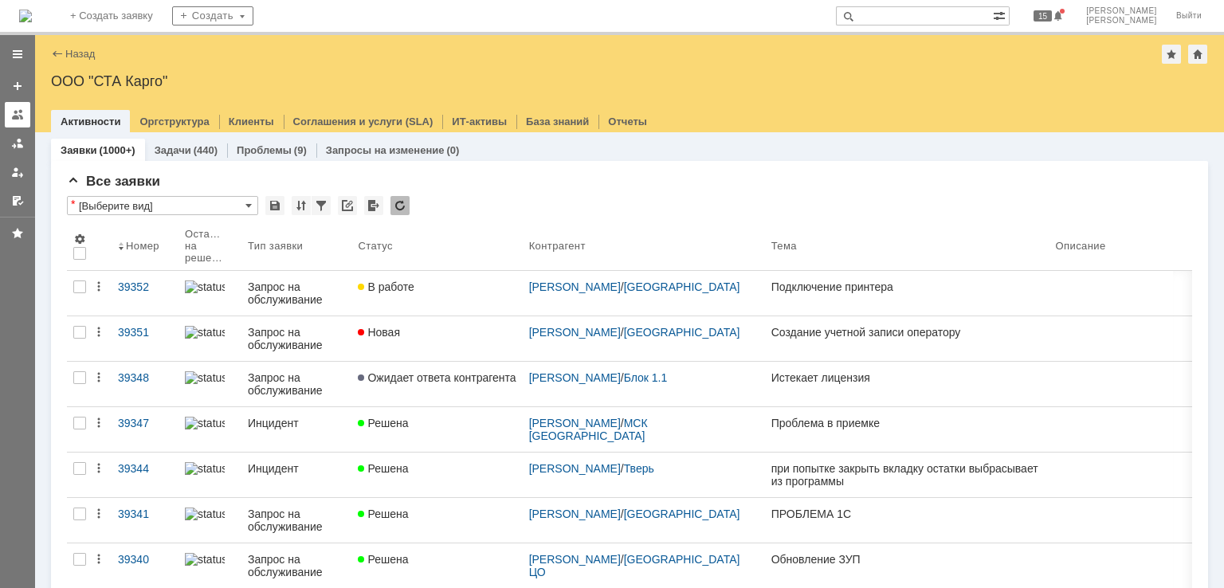
click at [21, 110] on div at bounding box center [17, 114] width 13 height 13
